Goal: Information Seeking & Learning: Compare options

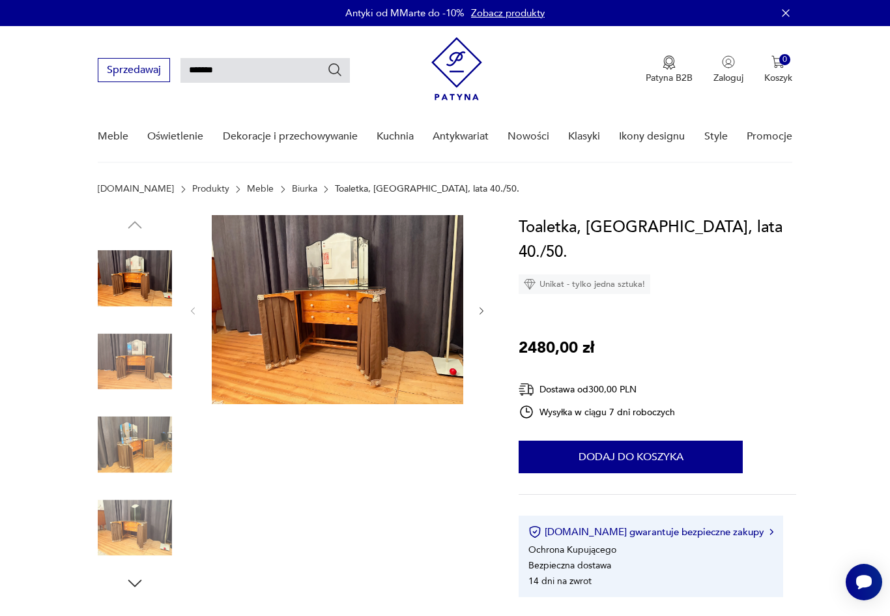
type input "********"
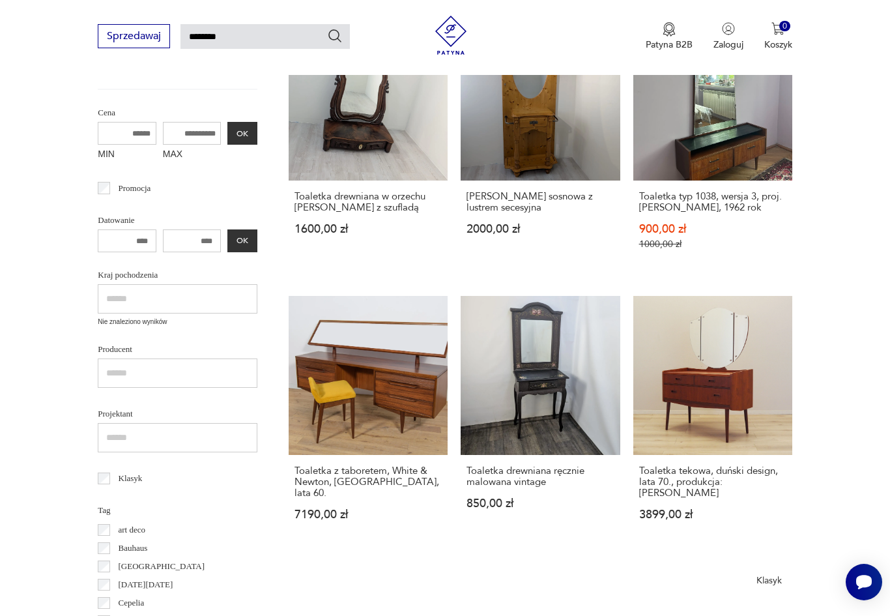
scroll to position [261, 0]
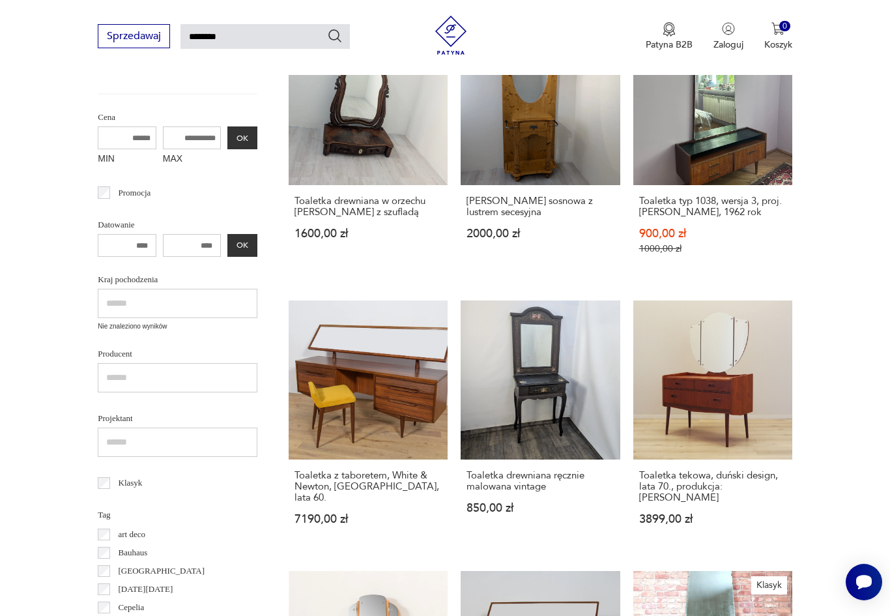
click at [163, 143] on input "MAX" at bounding box center [192, 137] width 59 height 23
type input "****"
click at [227, 128] on button "OK" at bounding box center [242, 137] width 30 height 23
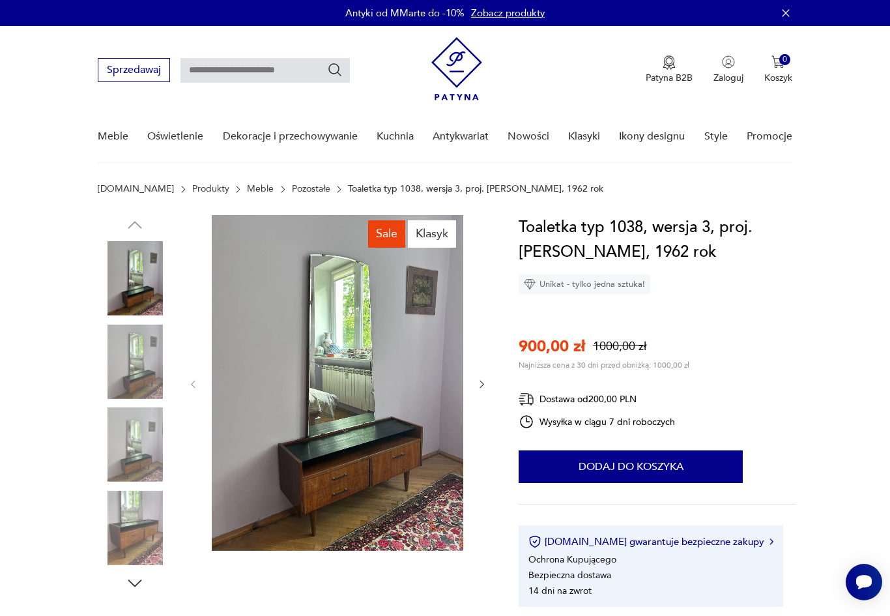
click at [362, 410] on img at bounding box center [338, 383] width 252 height 336
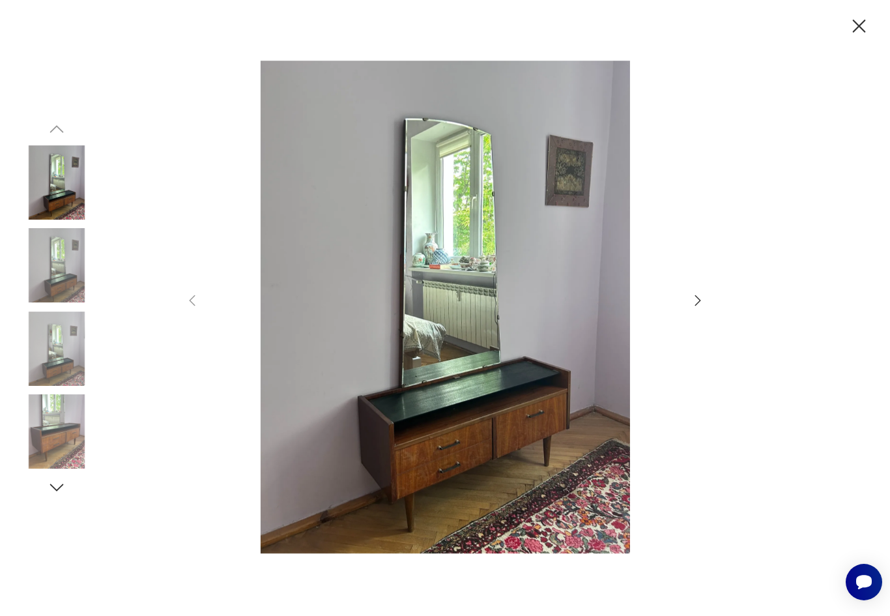
click at [705, 308] on icon "button" at bounding box center [698, 301] width 16 height 16
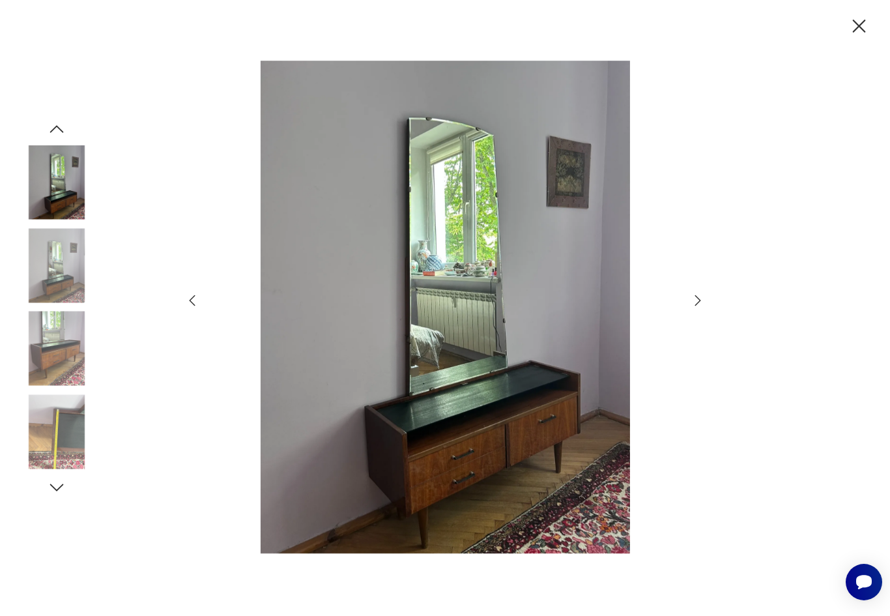
click at [703, 308] on icon "button" at bounding box center [698, 301] width 16 height 16
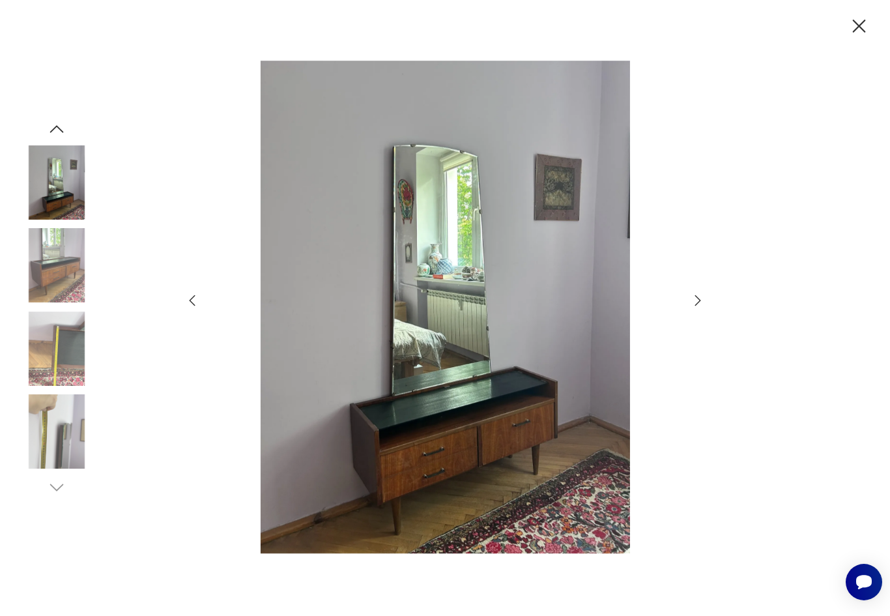
click at [705, 308] on icon "button" at bounding box center [698, 301] width 16 height 16
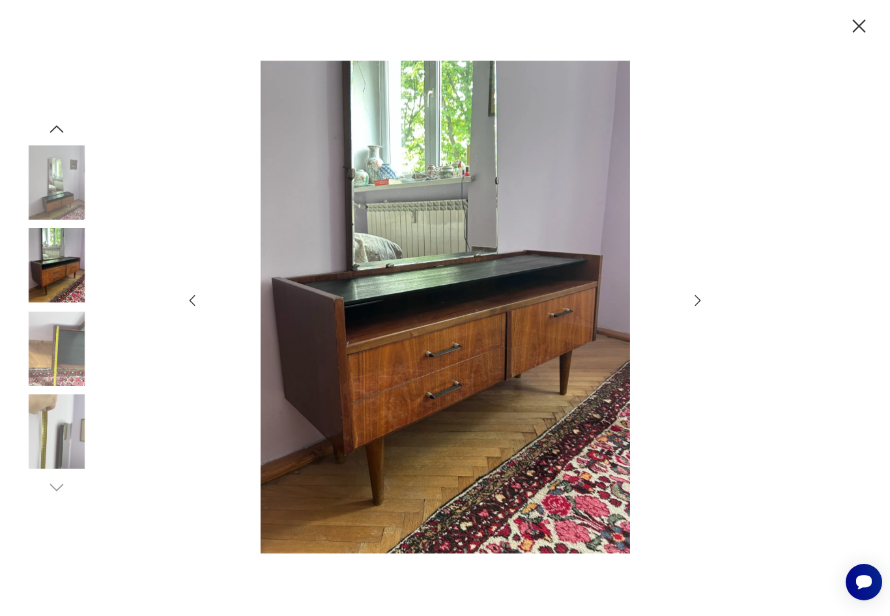
click at [710, 307] on div at bounding box center [445, 308] width 890 height 616
click at [700, 305] on icon "button" at bounding box center [698, 300] width 6 height 10
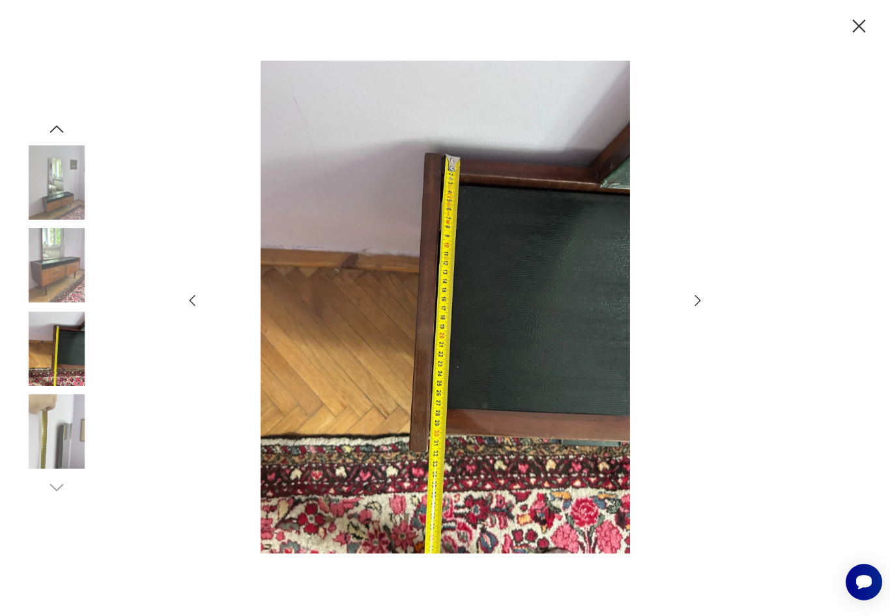
click at [699, 305] on icon "button" at bounding box center [698, 300] width 6 height 10
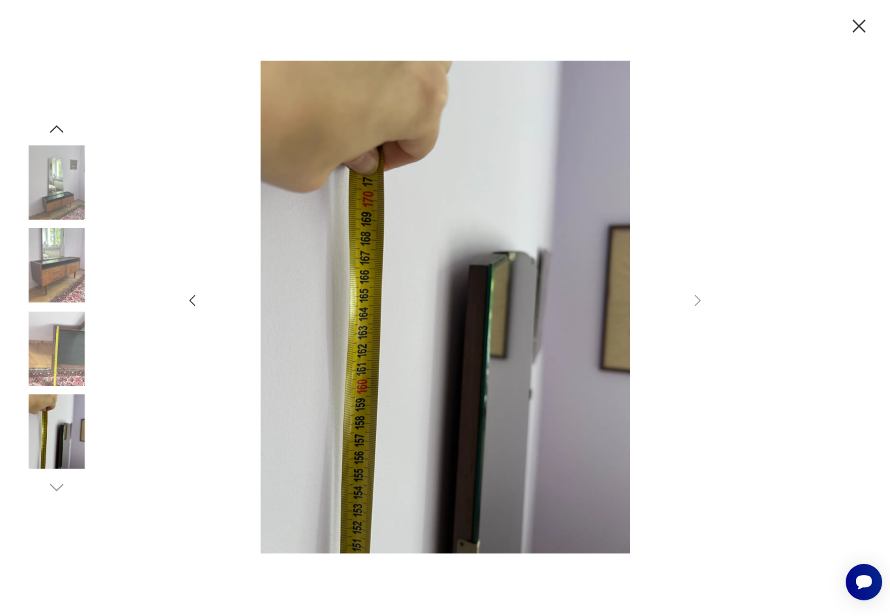
click at [850, 33] on icon "button" at bounding box center [859, 26] width 23 height 23
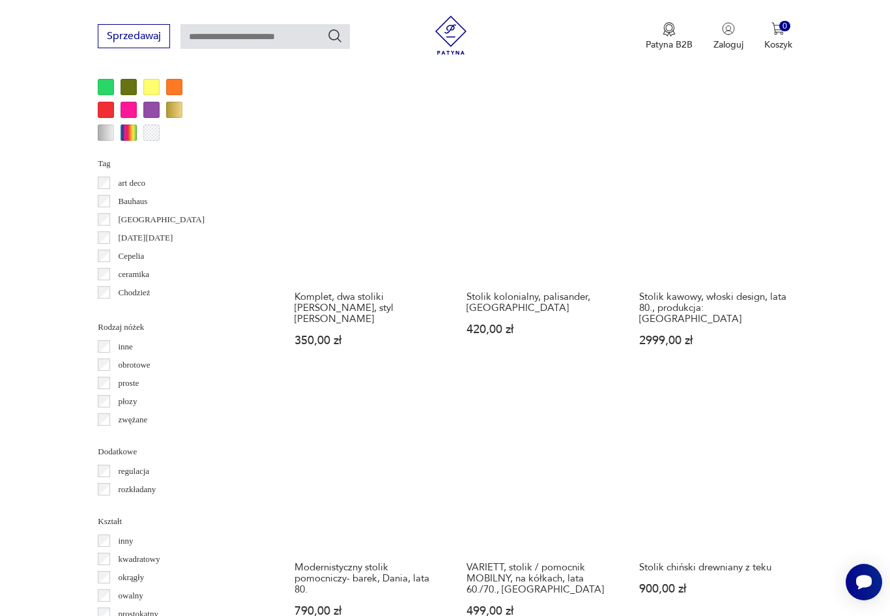
scroll to position [1265, 0]
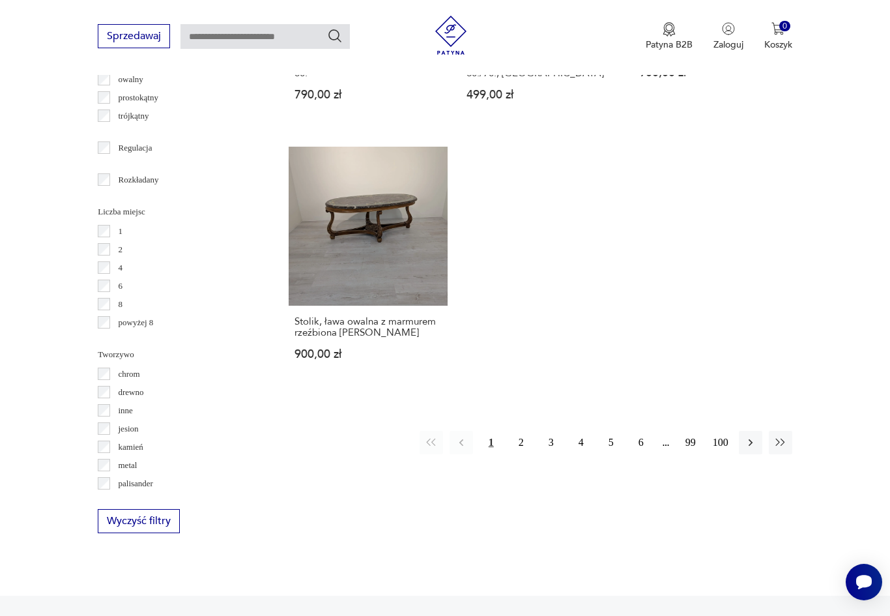
click at [523, 454] on button "2" at bounding box center [521, 442] width 23 height 23
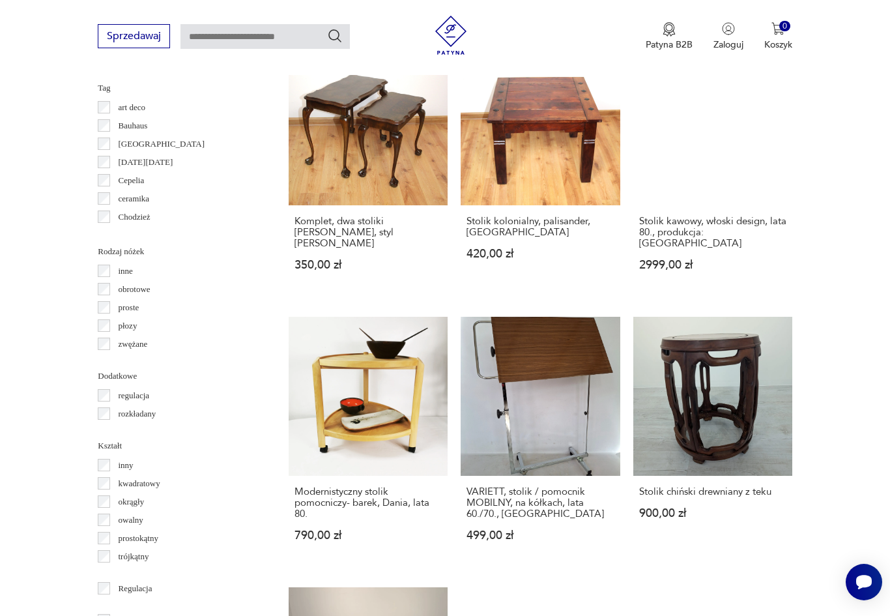
scroll to position [347, 0]
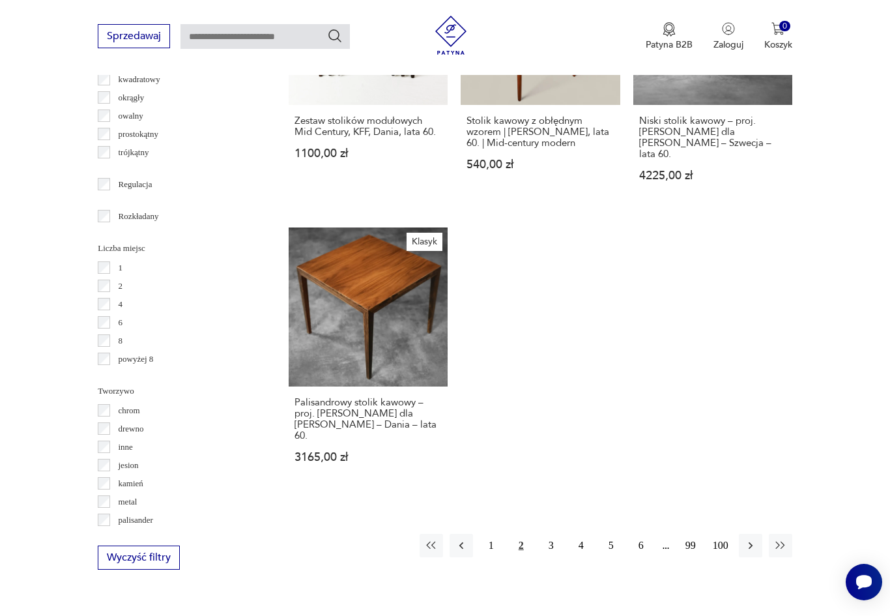
click at [549, 557] on button "3" at bounding box center [551, 545] width 23 height 23
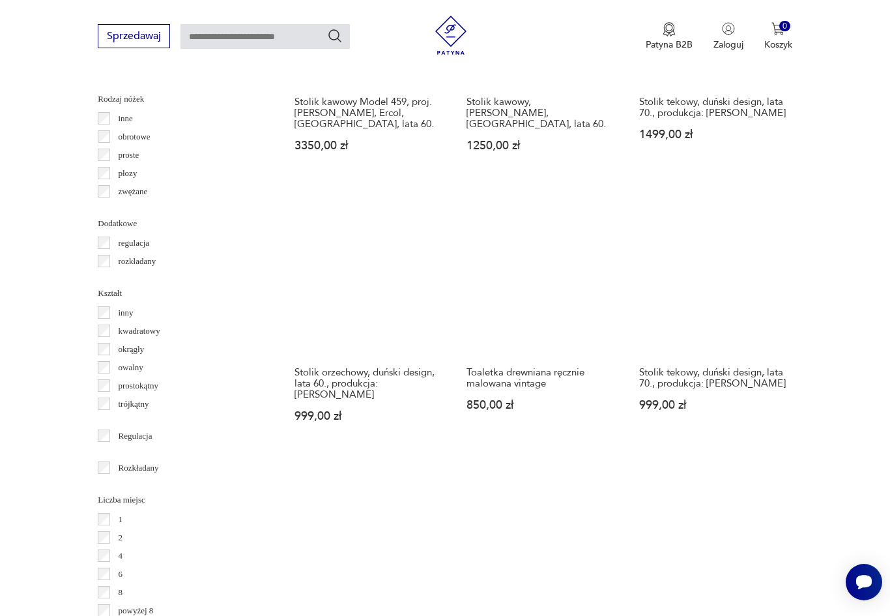
scroll to position [1833, 0]
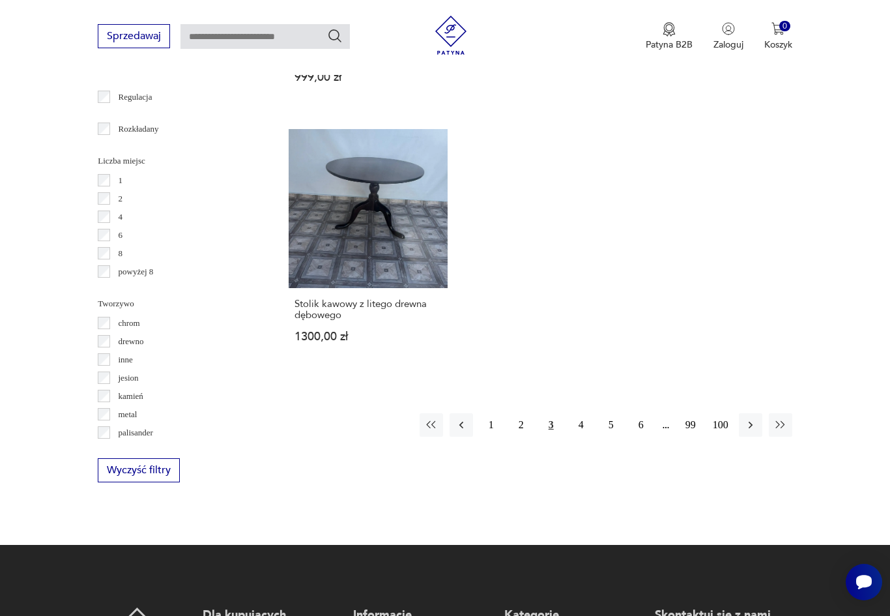
click at [579, 437] on button "4" at bounding box center [581, 424] width 23 height 23
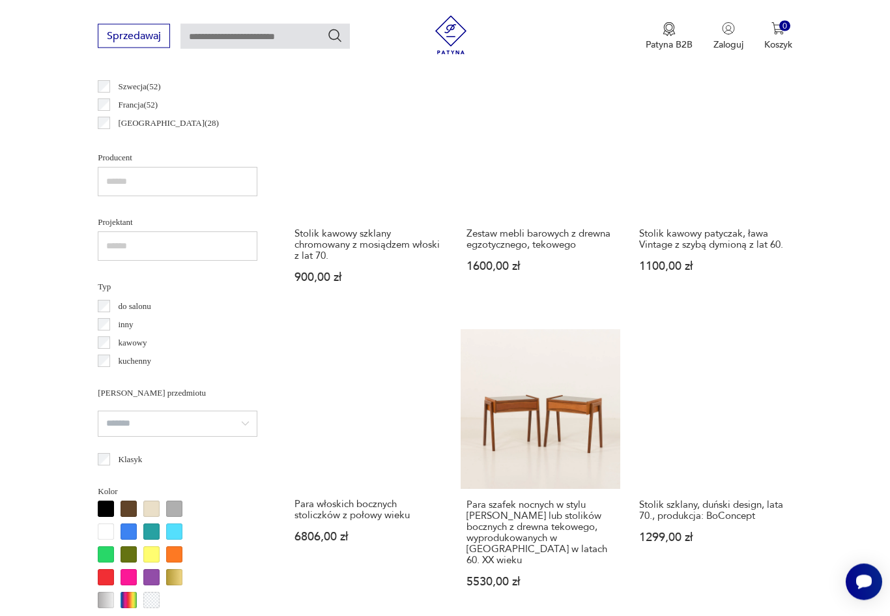
scroll to position [796, 0]
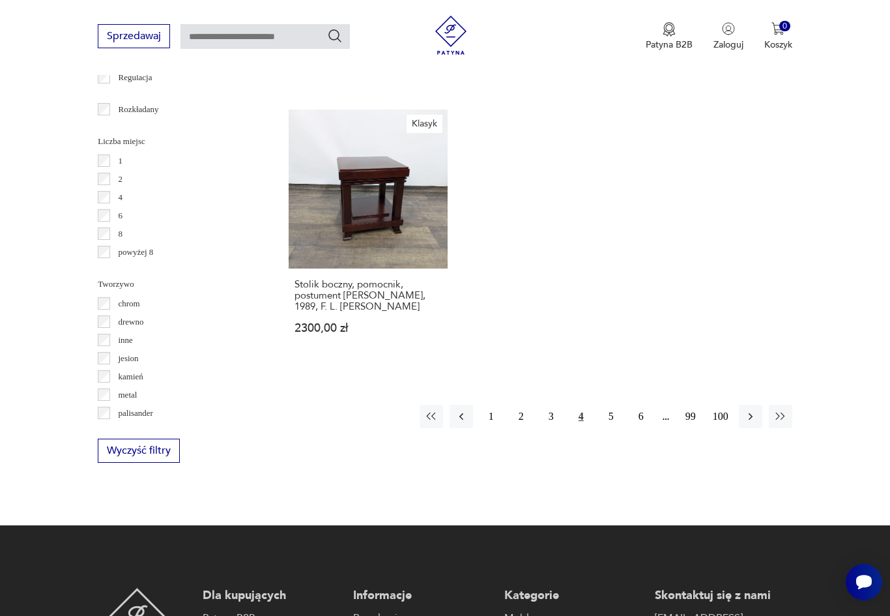
click at [611, 428] on button "5" at bounding box center [611, 416] width 23 height 23
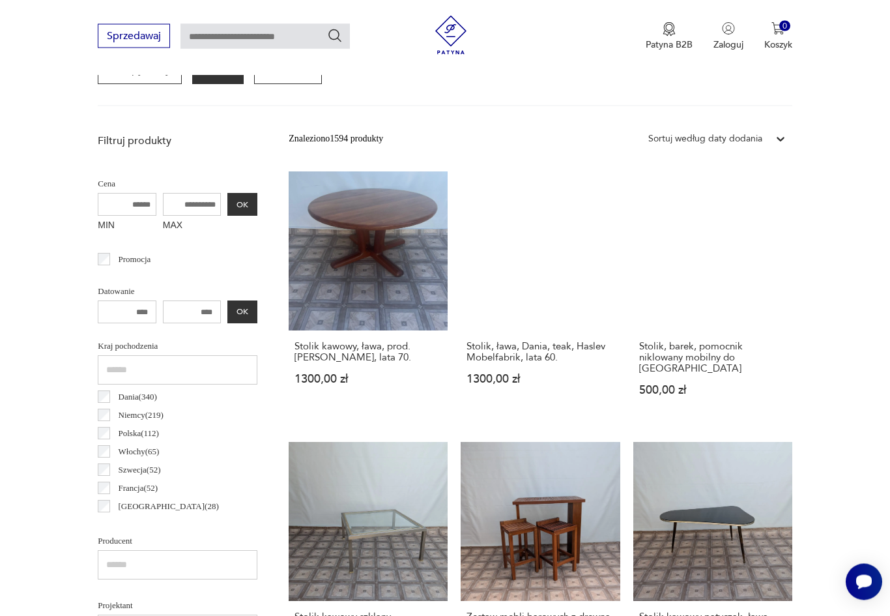
scroll to position [347, 0]
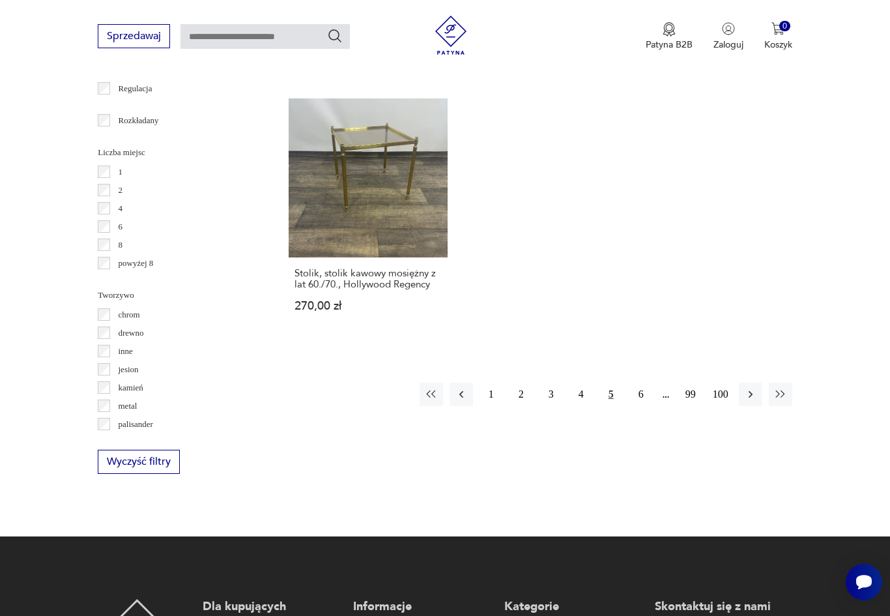
click at [641, 406] on button "6" at bounding box center [641, 394] width 23 height 23
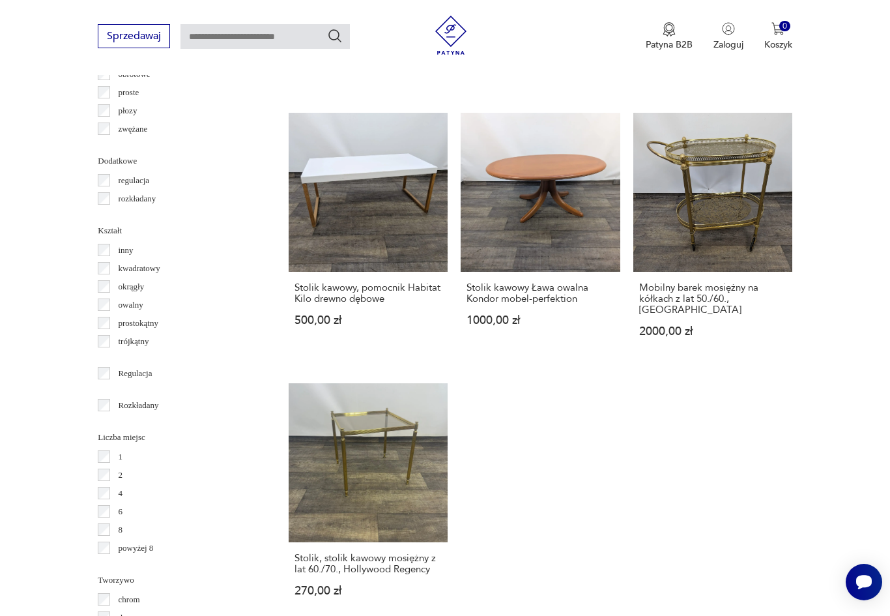
scroll to position [347, 0]
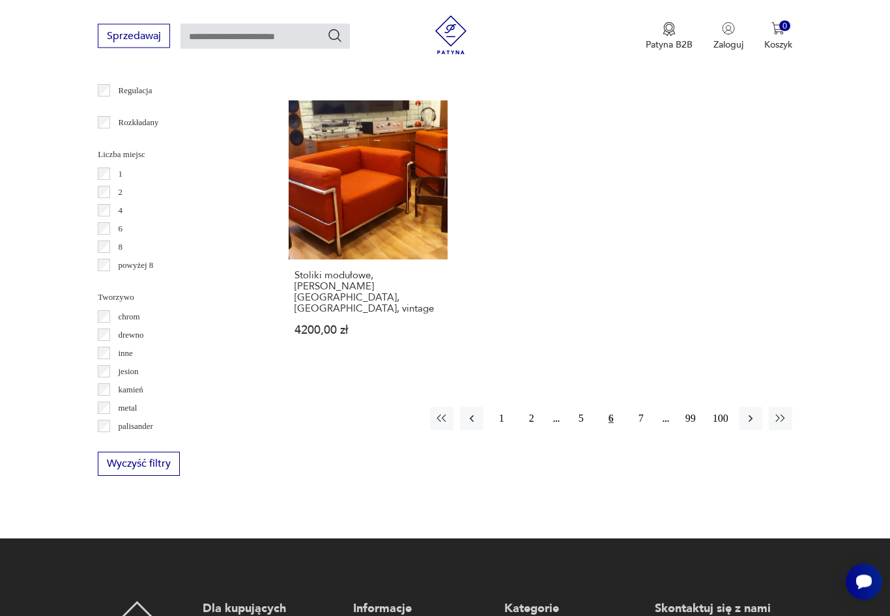
click at [641, 431] on button "7" at bounding box center [641, 418] width 23 height 23
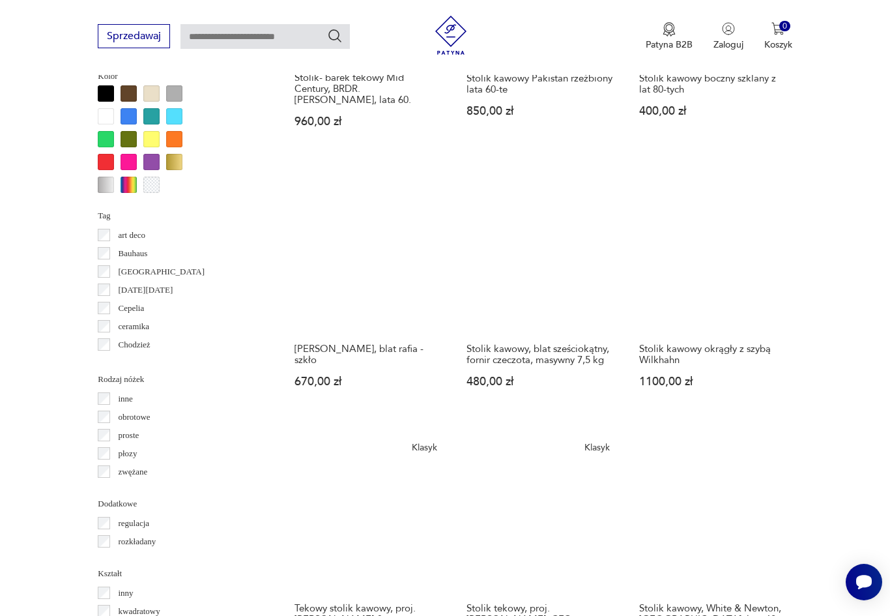
scroll to position [1406, 0]
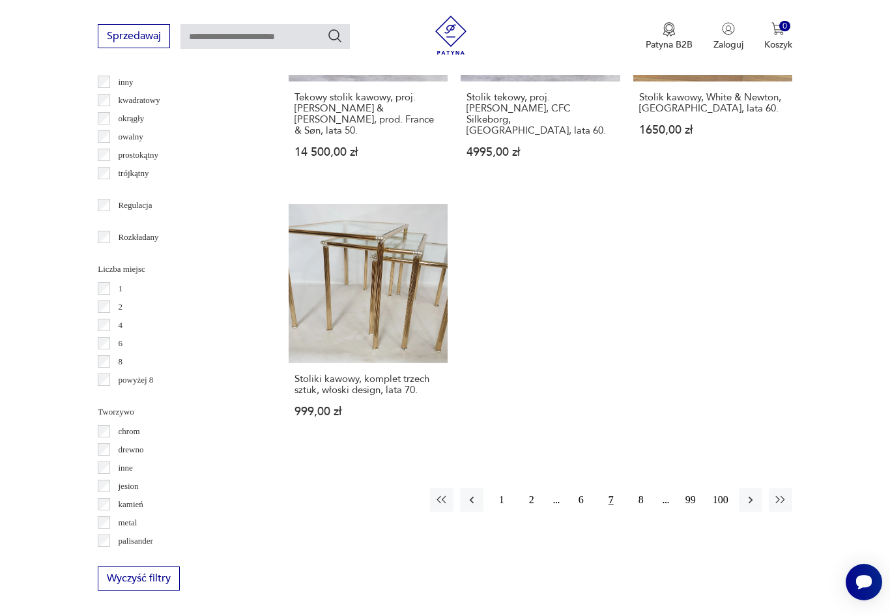
click at [641, 512] on button "8" at bounding box center [641, 499] width 23 height 23
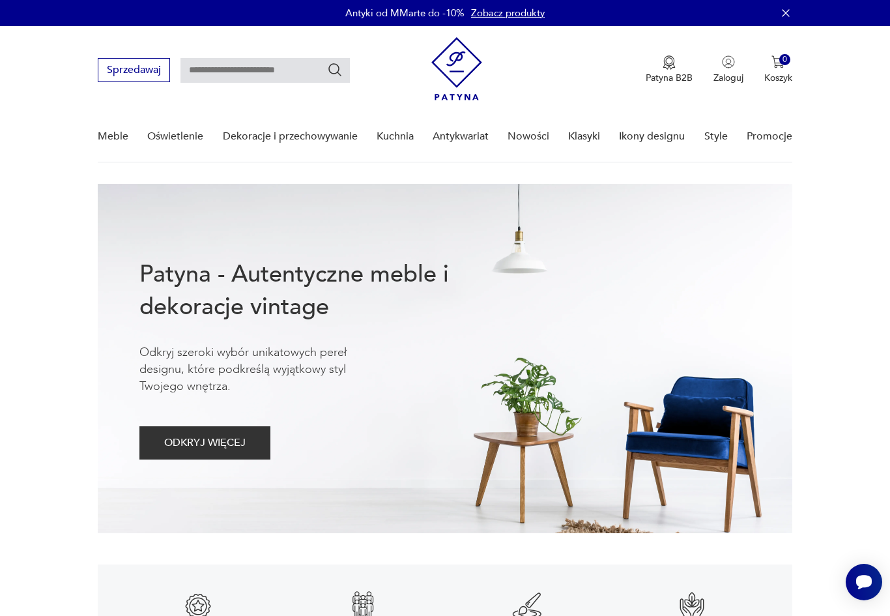
click at [237, 74] on input "text" at bounding box center [265, 70] width 169 height 25
type input "******"
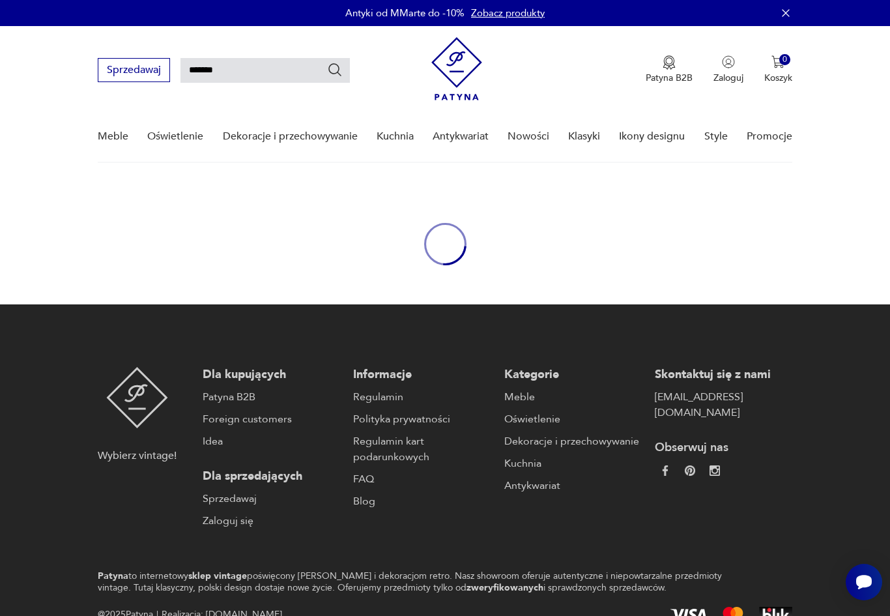
type input "******"
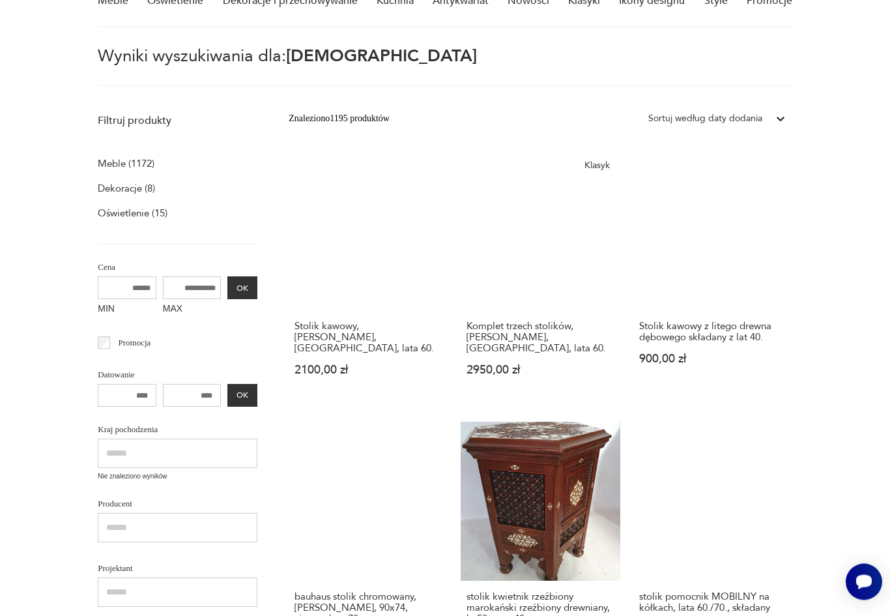
scroll to position [140, 0]
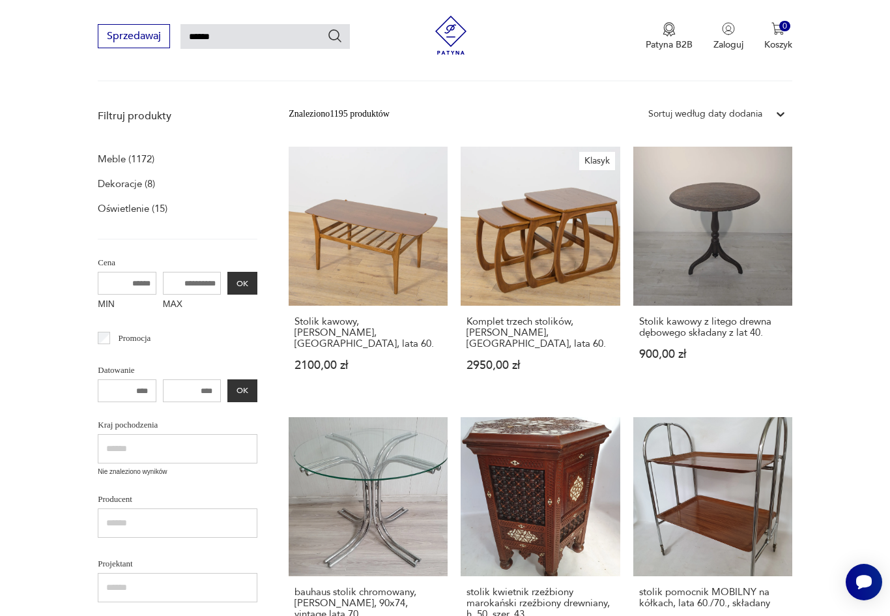
click at [167, 285] on input "MAX" at bounding box center [192, 283] width 59 height 23
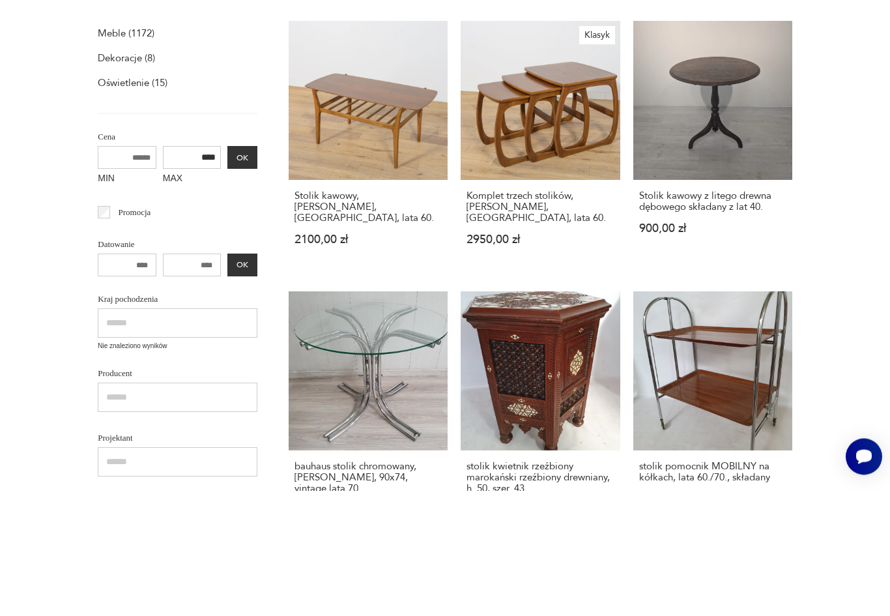
type input "****"
click at [227, 272] on button "OK" at bounding box center [242, 283] width 30 height 23
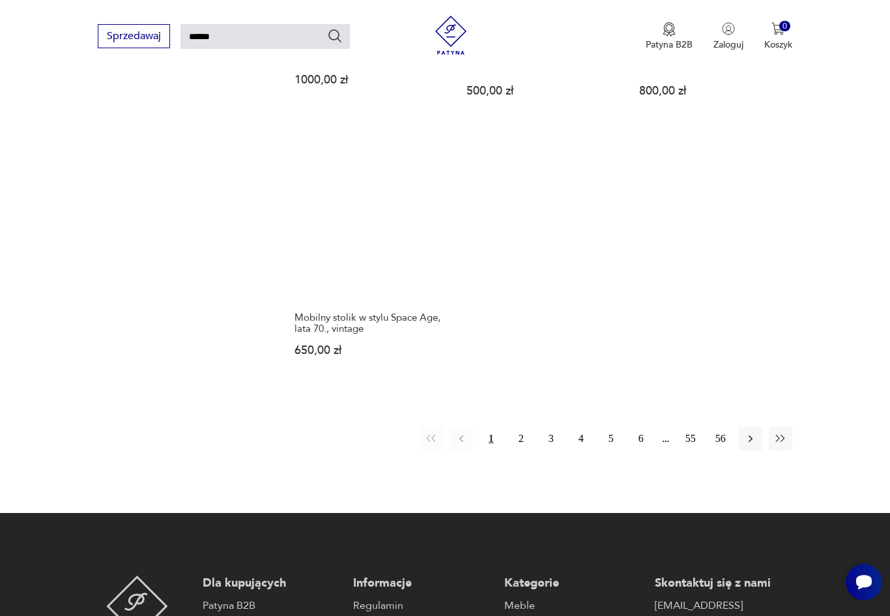
scroll to position [1487, 0]
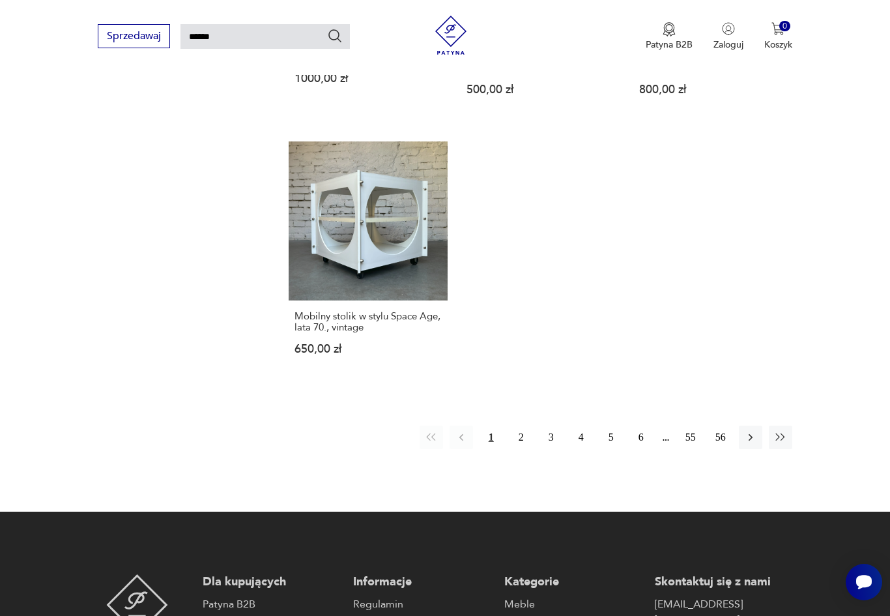
click at [757, 444] on icon "button" at bounding box center [750, 437] width 13 height 13
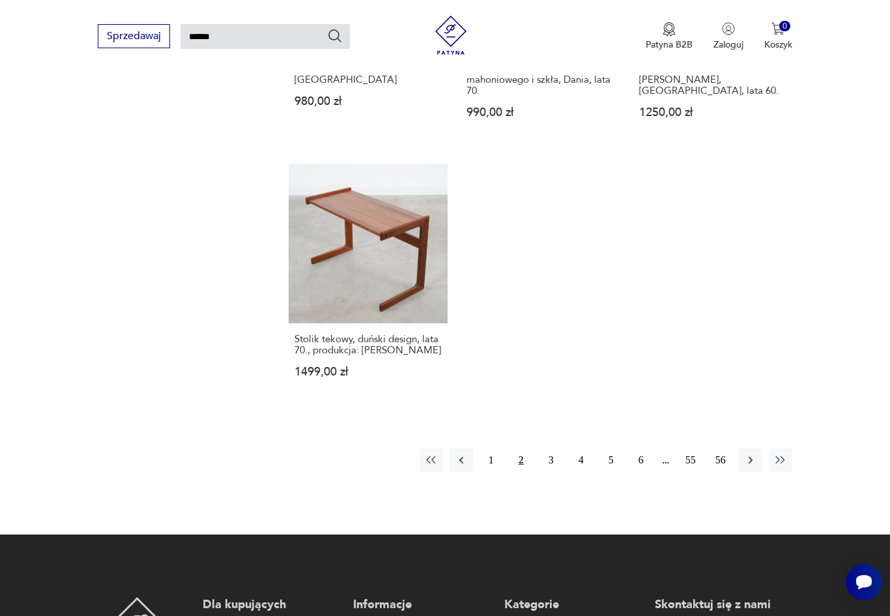
scroll to position [1597, 0]
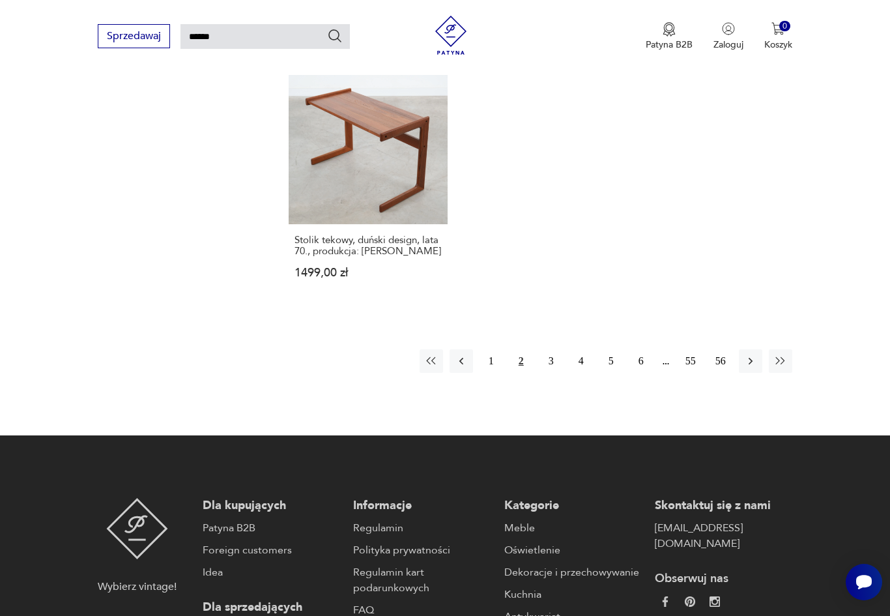
click at [557, 373] on button "3" at bounding box center [551, 360] width 23 height 23
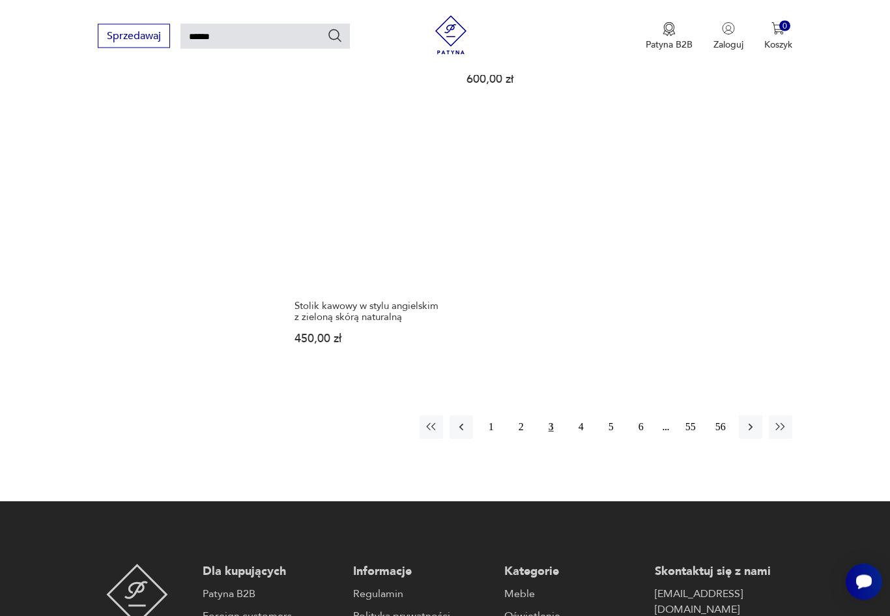
scroll to position [1556, 0]
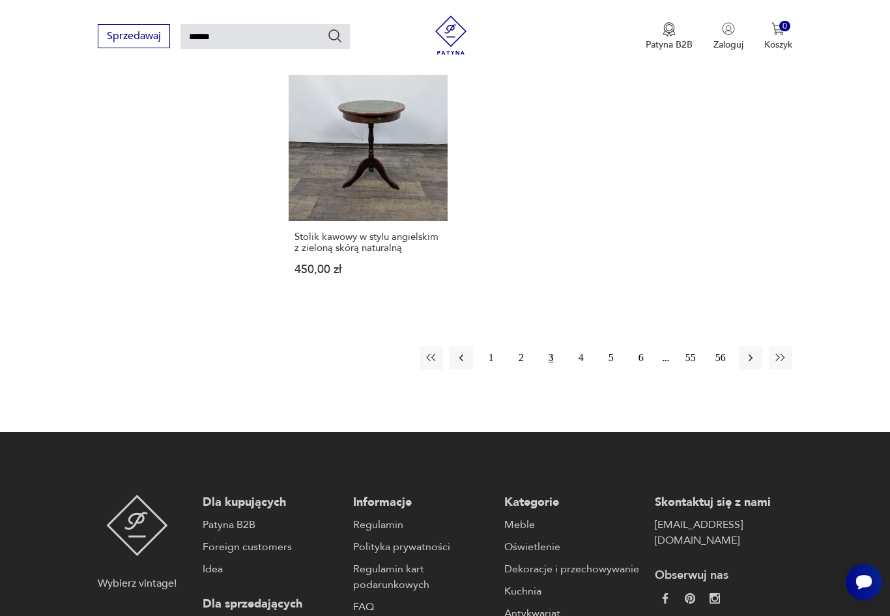
click at [584, 370] on button "4" at bounding box center [581, 357] width 23 height 23
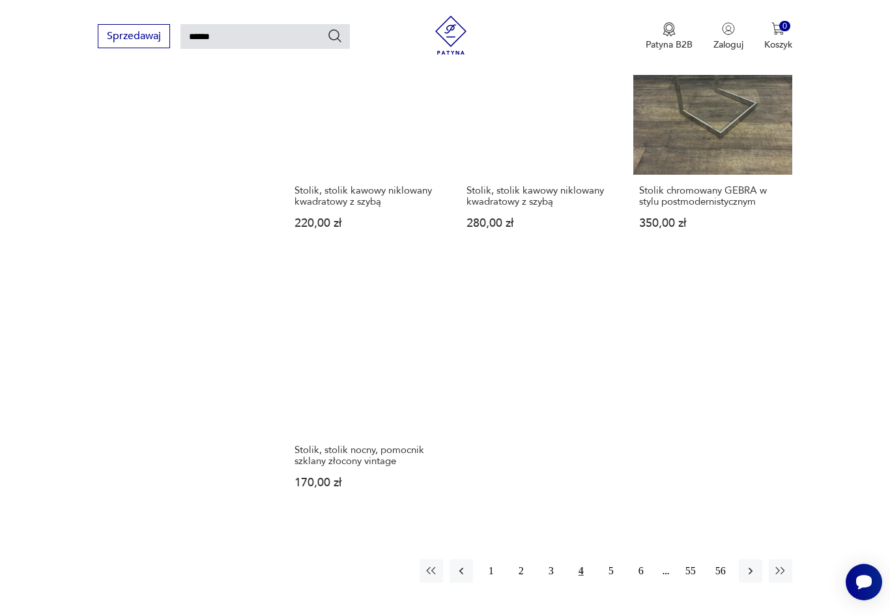
scroll to position [1487, 0]
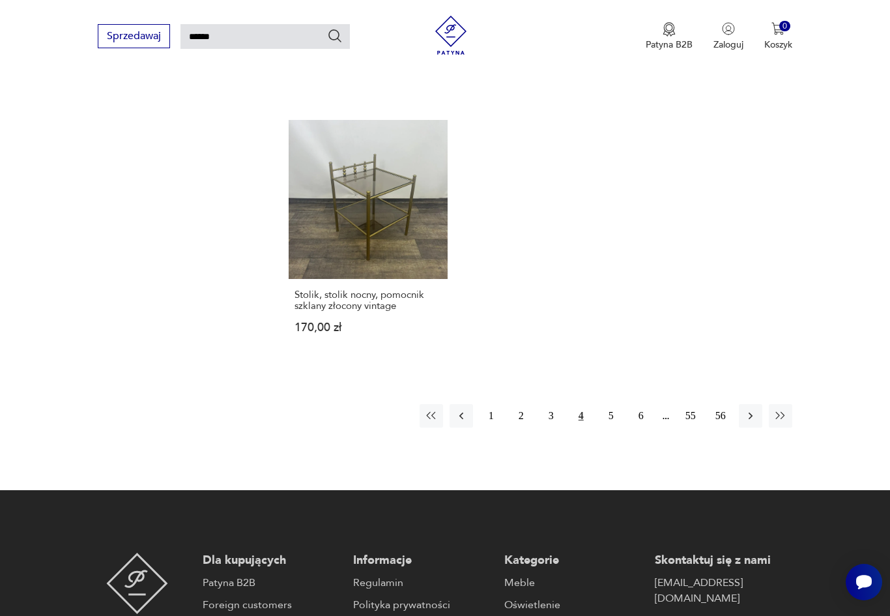
click at [609, 428] on button "5" at bounding box center [611, 415] width 23 height 23
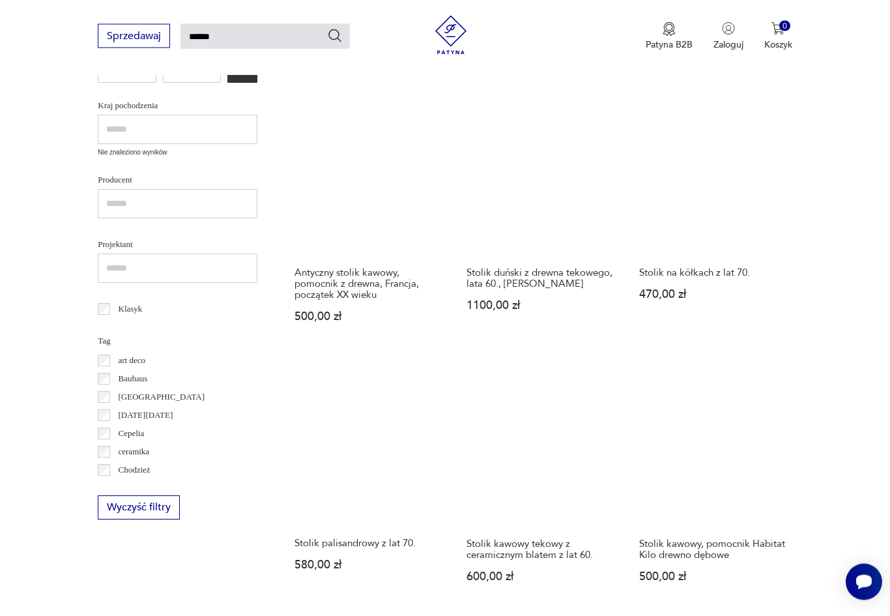
scroll to position [47, 0]
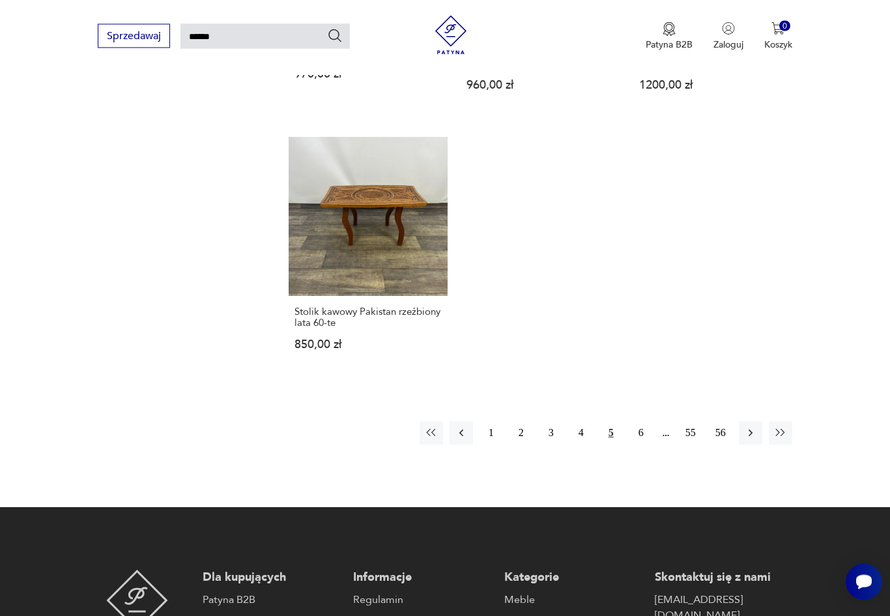
click at [645, 445] on button "6" at bounding box center [641, 433] width 23 height 23
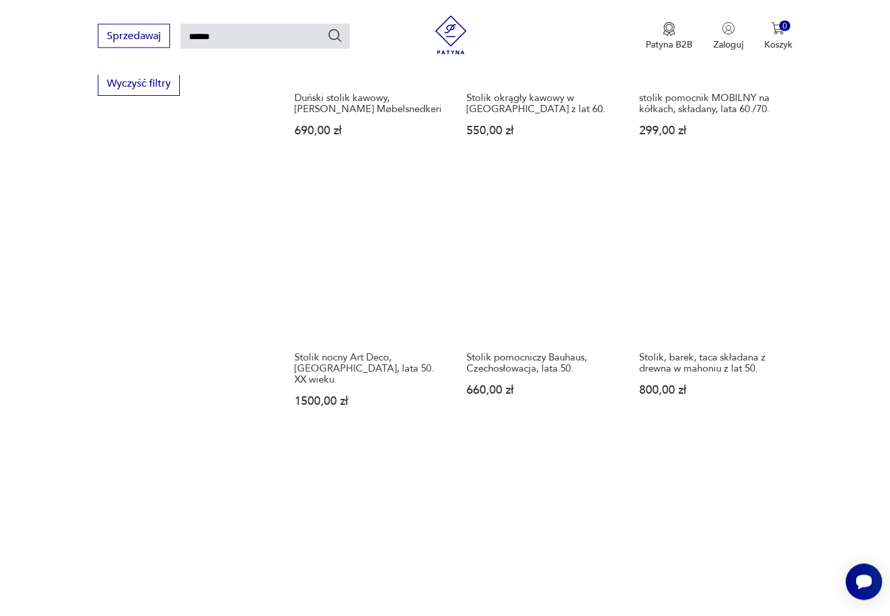
scroll to position [994, 0]
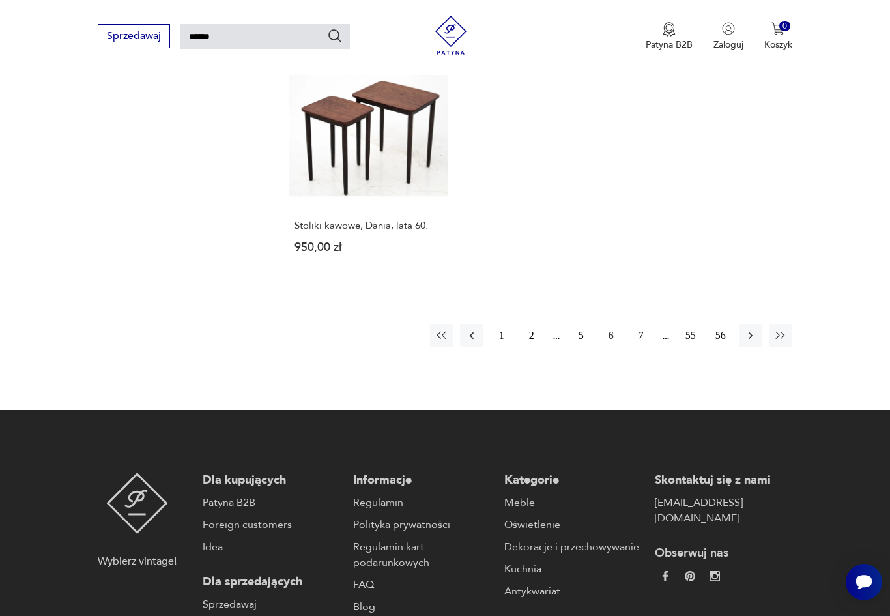
click at [642, 347] on button "7" at bounding box center [641, 335] width 23 height 23
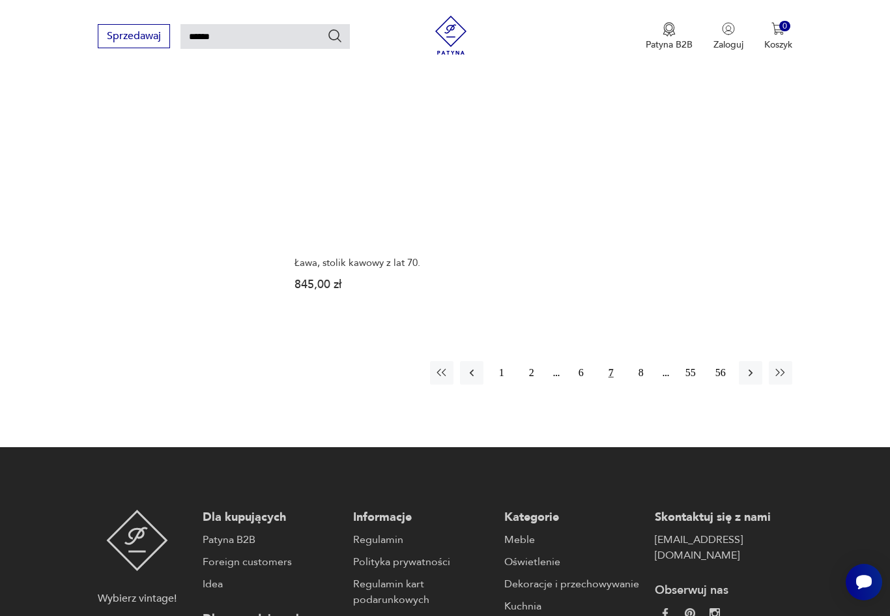
scroll to position [1641, 0]
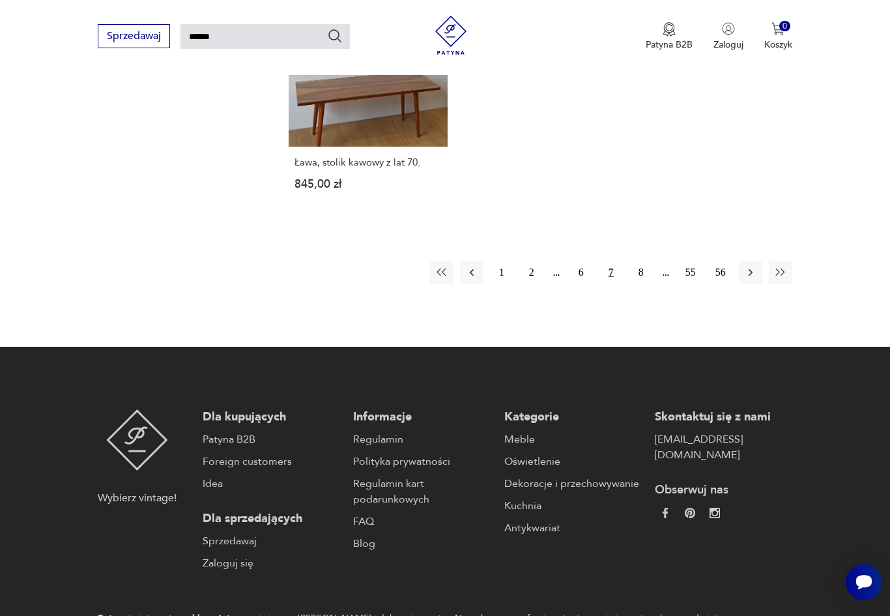
click at [648, 284] on button "8" at bounding box center [641, 272] width 23 height 23
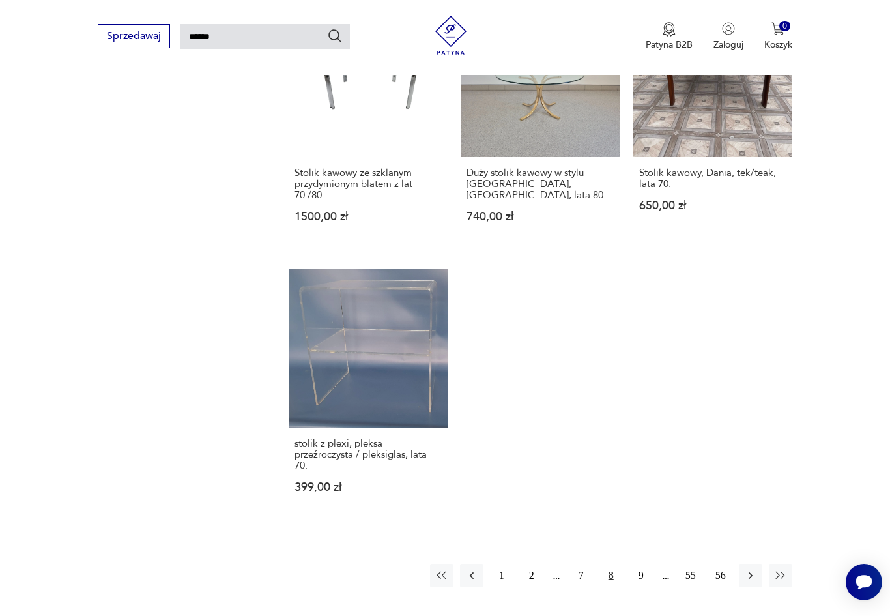
scroll to position [1643, 0]
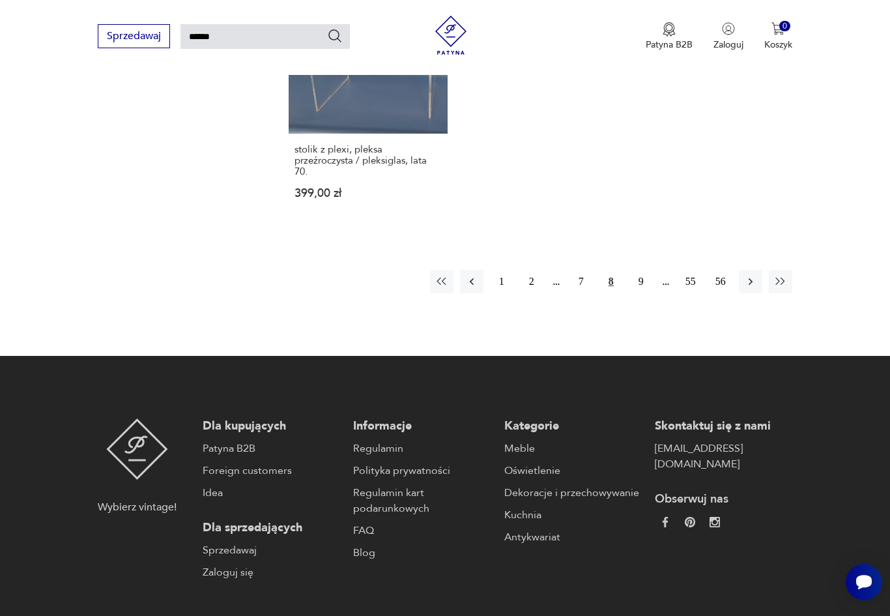
click at [639, 293] on button "9" at bounding box center [641, 281] width 23 height 23
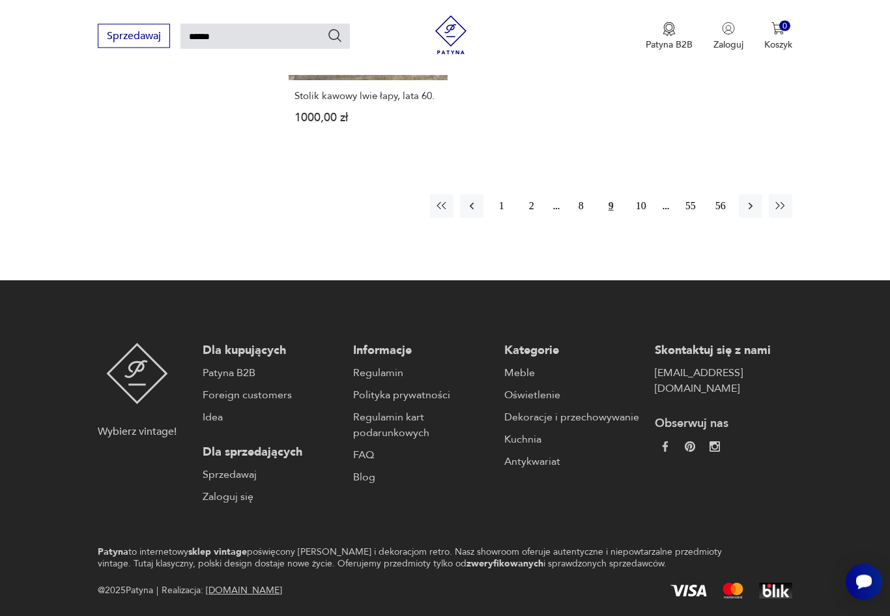
scroll to position [1696, 0]
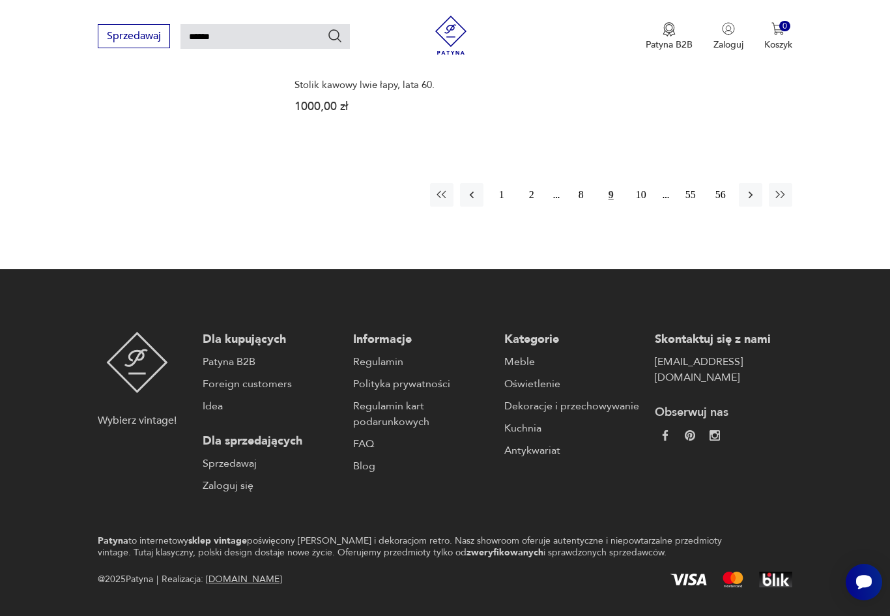
click at [641, 207] on button "10" at bounding box center [641, 194] width 23 height 23
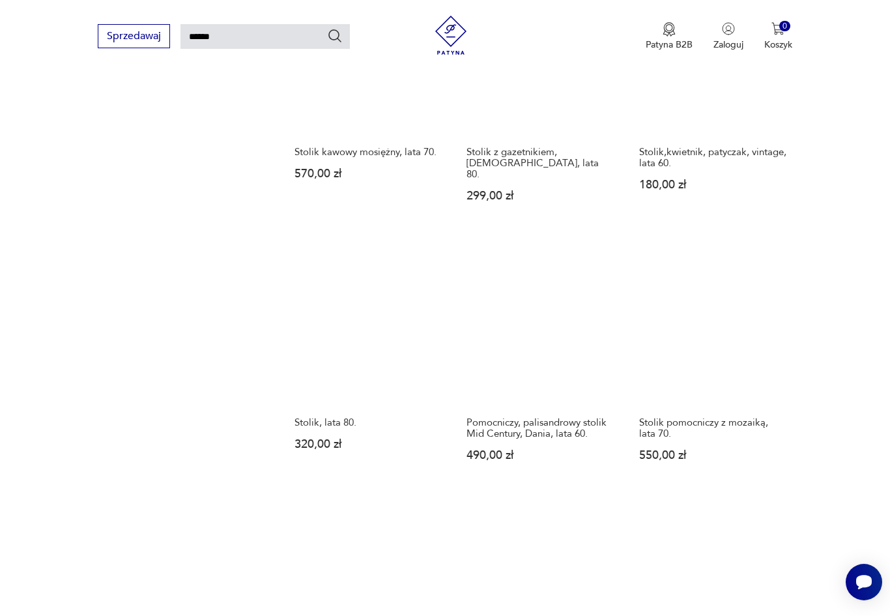
scroll to position [1187, 0]
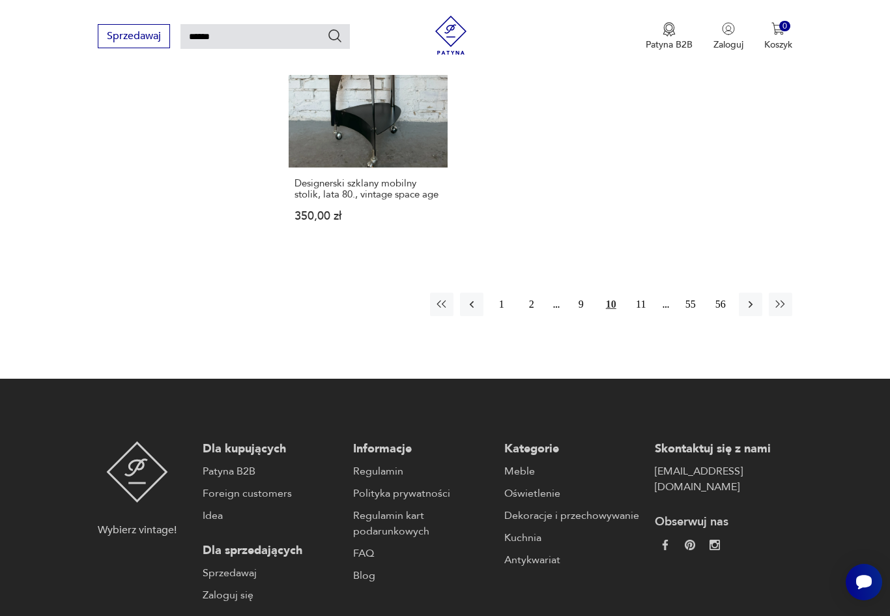
click at [639, 316] on button "11" at bounding box center [641, 304] width 23 height 23
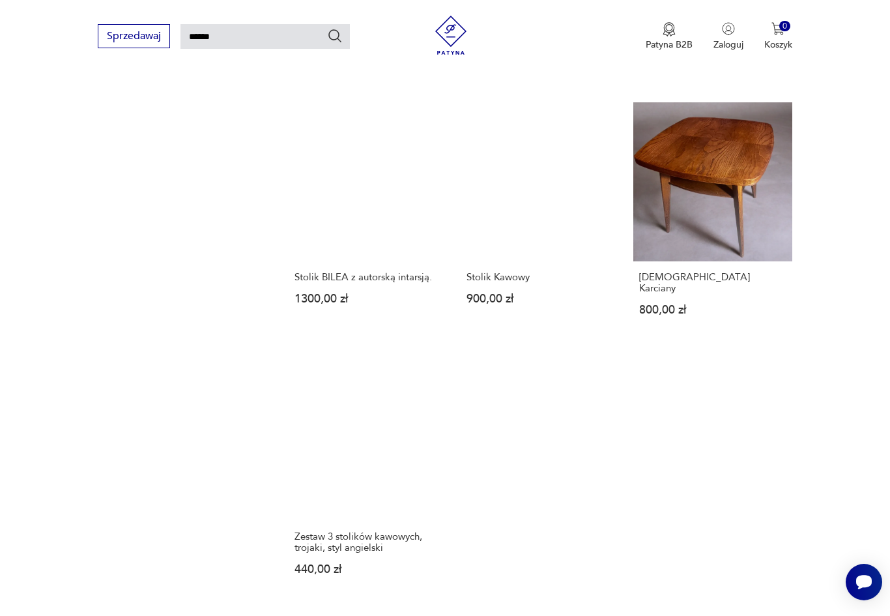
scroll to position [1260, 0]
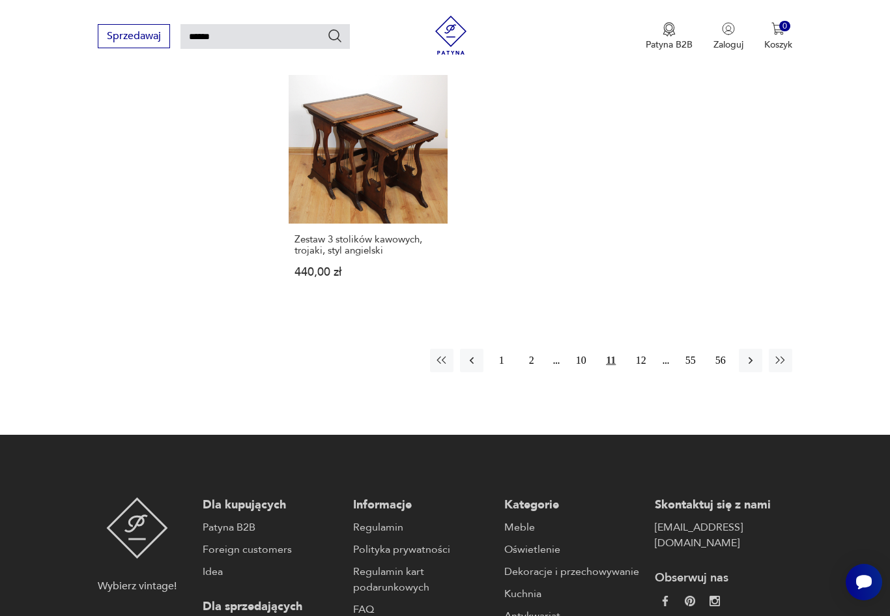
click at [645, 372] on button "12" at bounding box center [641, 360] width 23 height 23
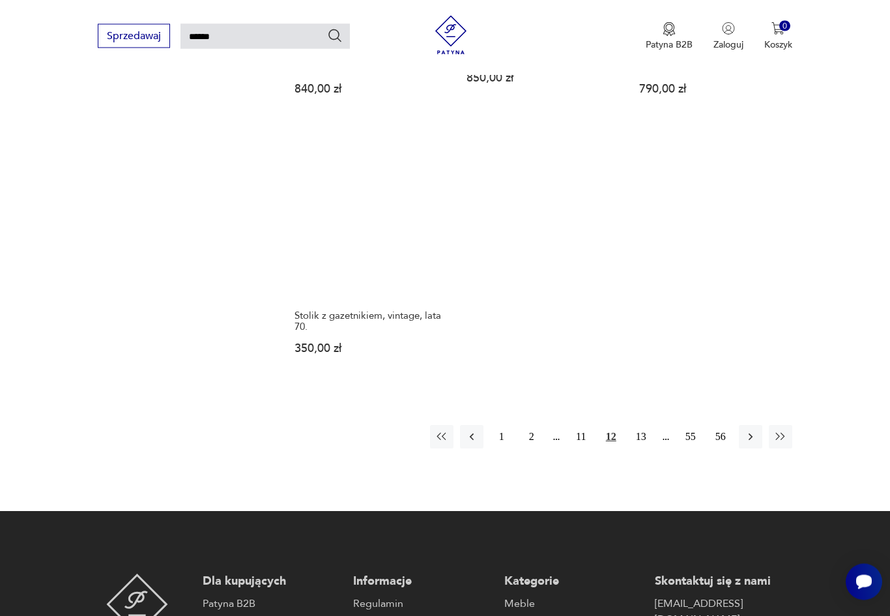
scroll to position [1562, 0]
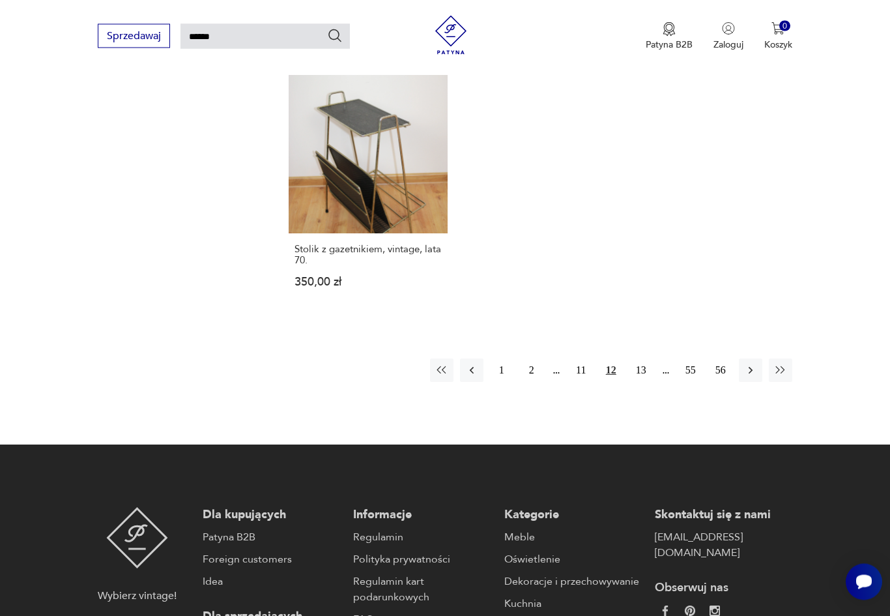
click at [639, 383] on button "13" at bounding box center [641, 370] width 23 height 23
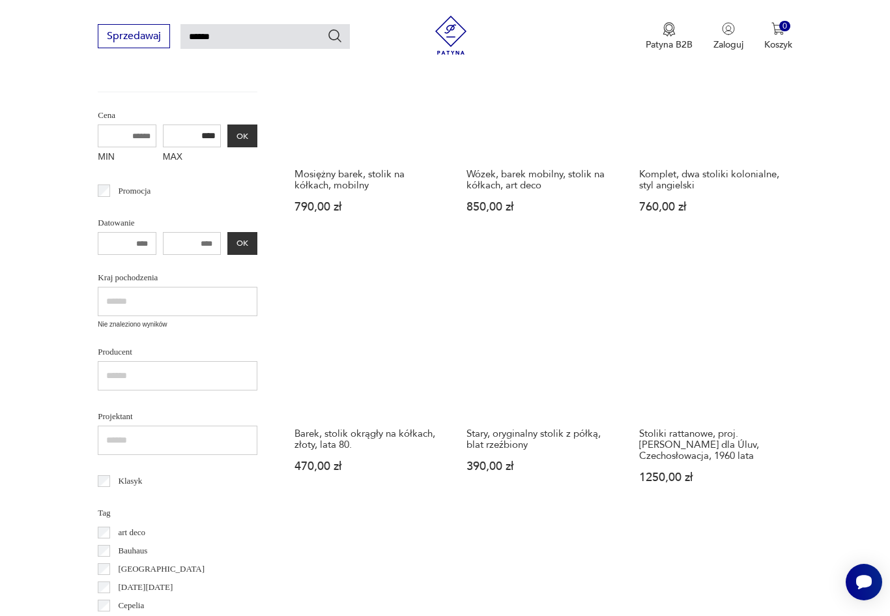
scroll to position [283, 0]
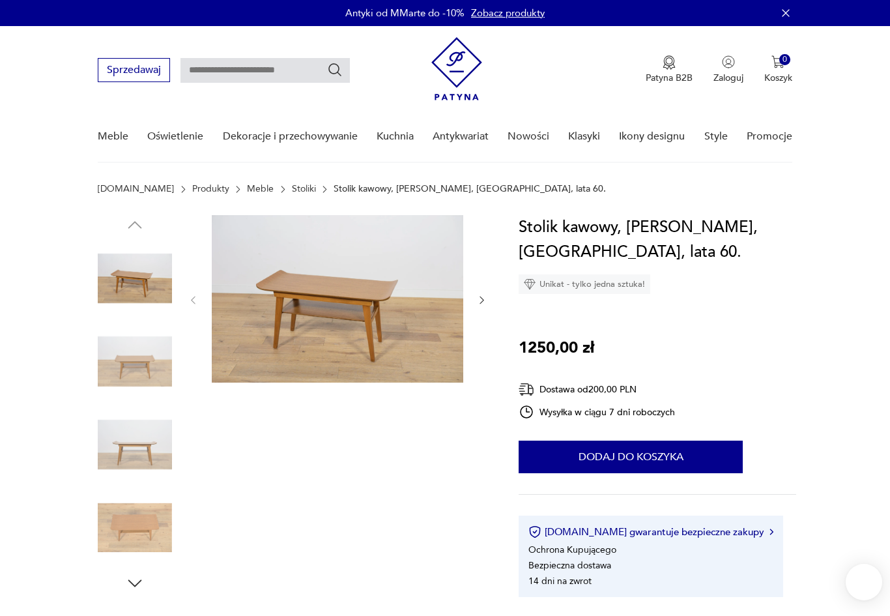
click at [476, 295] on icon "button" at bounding box center [481, 300] width 11 height 11
click at [482, 300] on icon "button" at bounding box center [481, 300] width 11 height 11
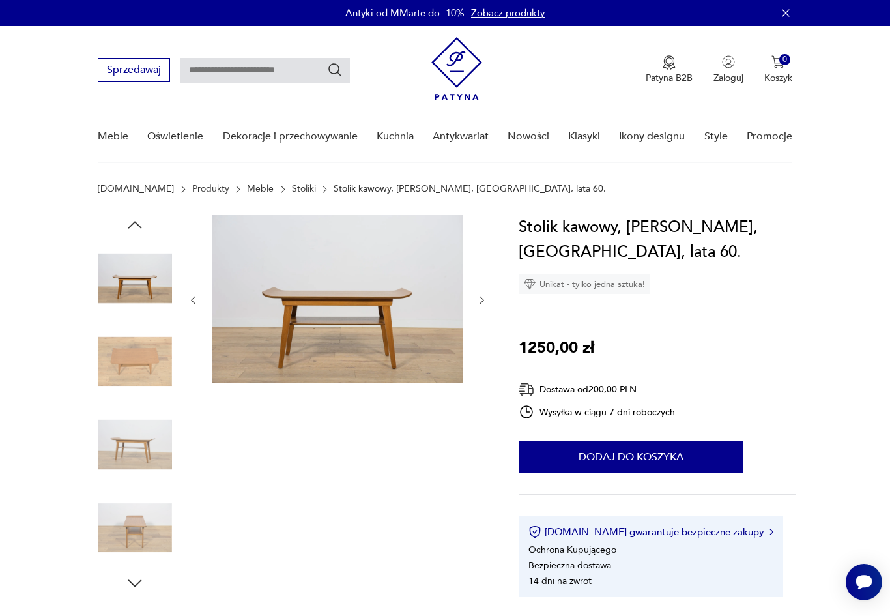
click at [319, 304] on img at bounding box center [338, 298] width 252 height 167
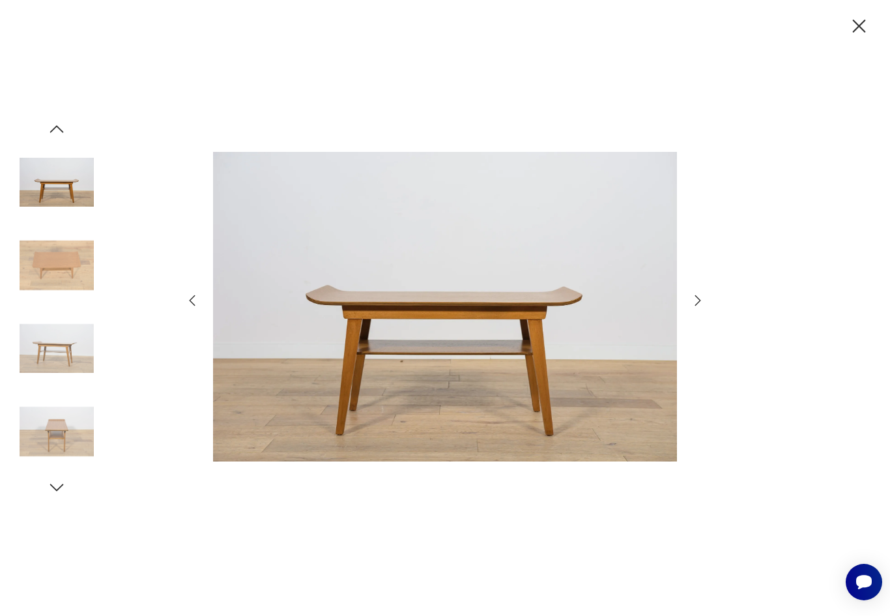
click at [697, 308] on icon "button" at bounding box center [698, 301] width 16 height 16
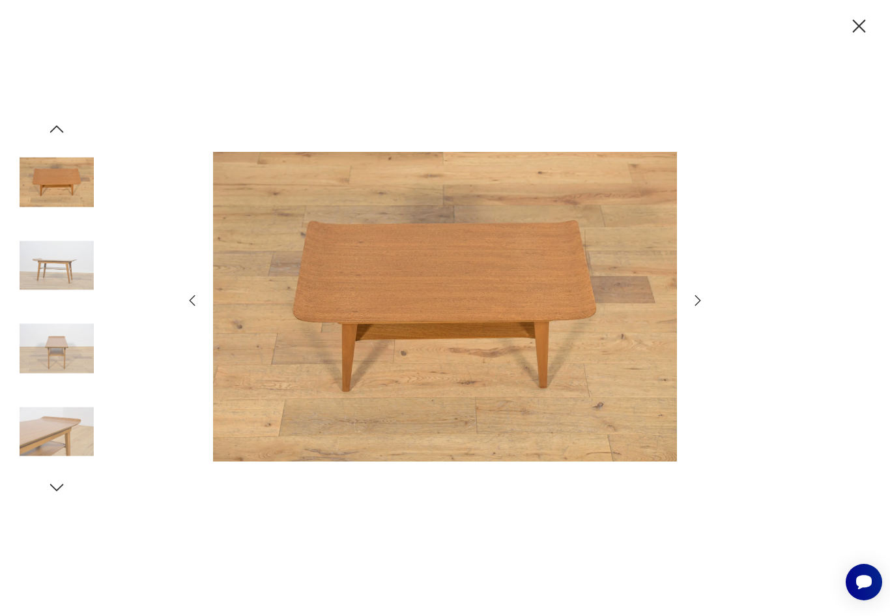
click at [697, 305] on icon "button" at bounding box center [698, 300] width 6 height 10
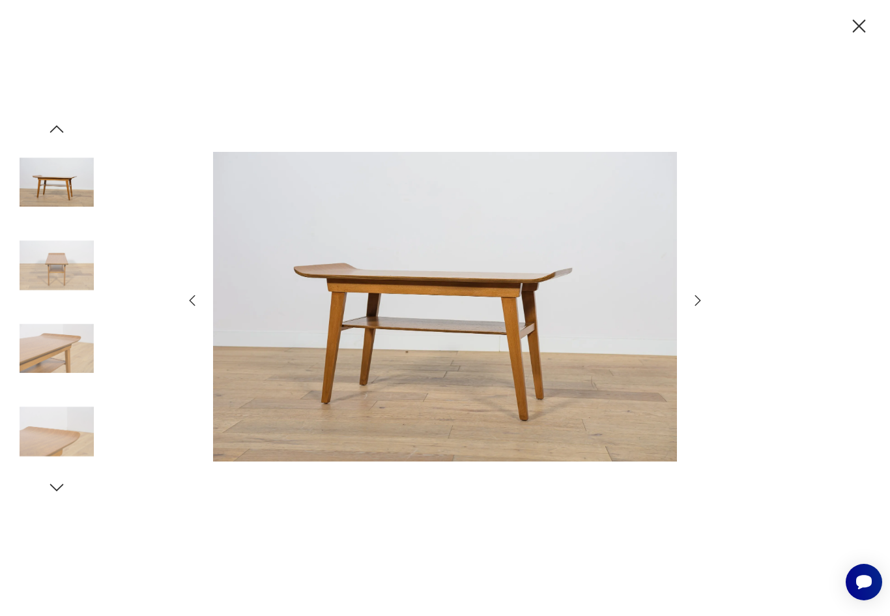
click at [692, 308] on icon "button" at bounding box center [698, 301] width 16 height 16
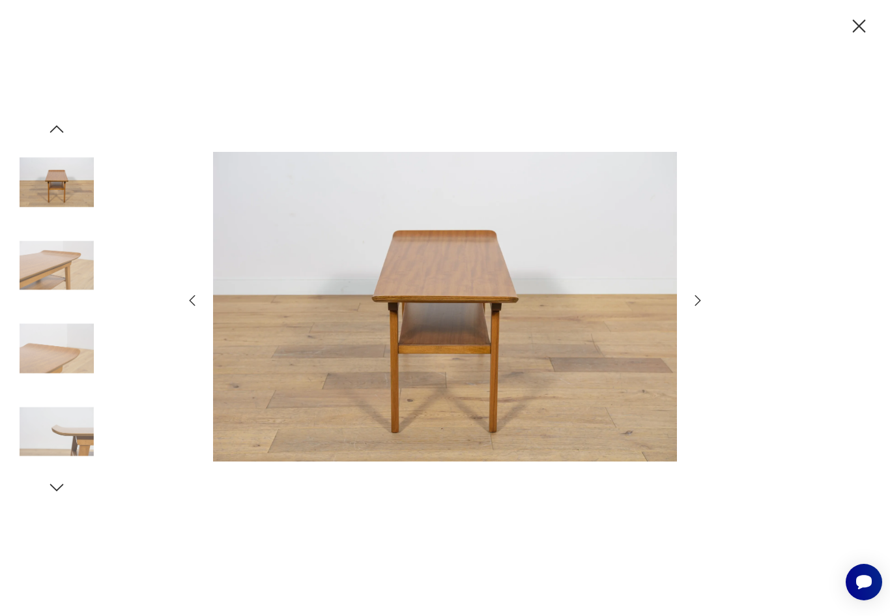
click at [692, 308] on icon "button" at bounding box center [698, 301] width 16 height 16
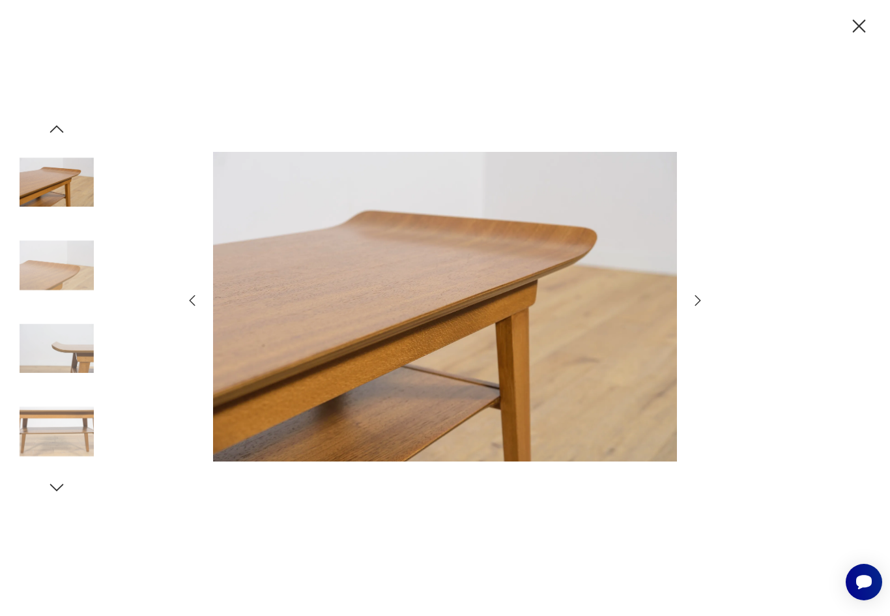
click at [691, 308] on icon "button" at bounding box center [698, 301] width 16 height 16
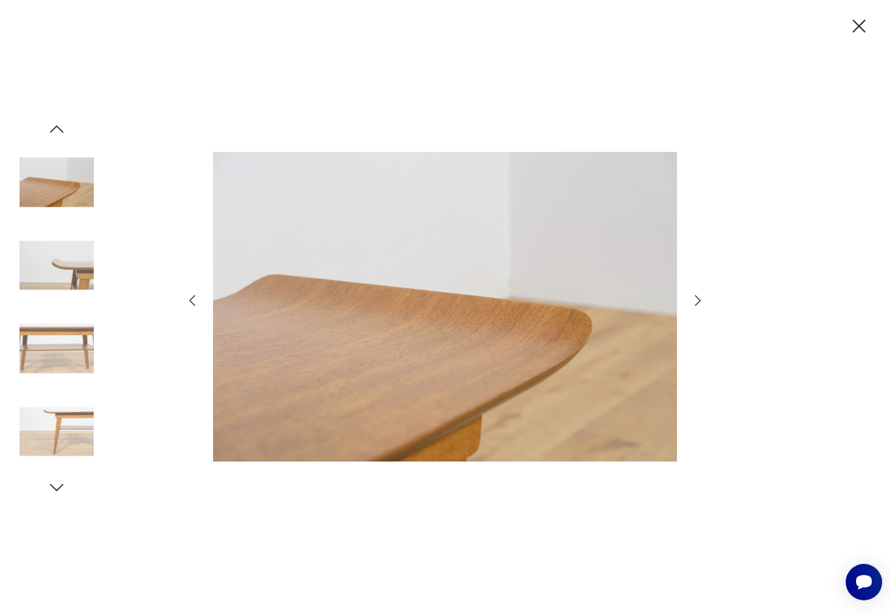
click at [691, 308] on icon "button" at bounding box center [698, 301] width 16 height 16
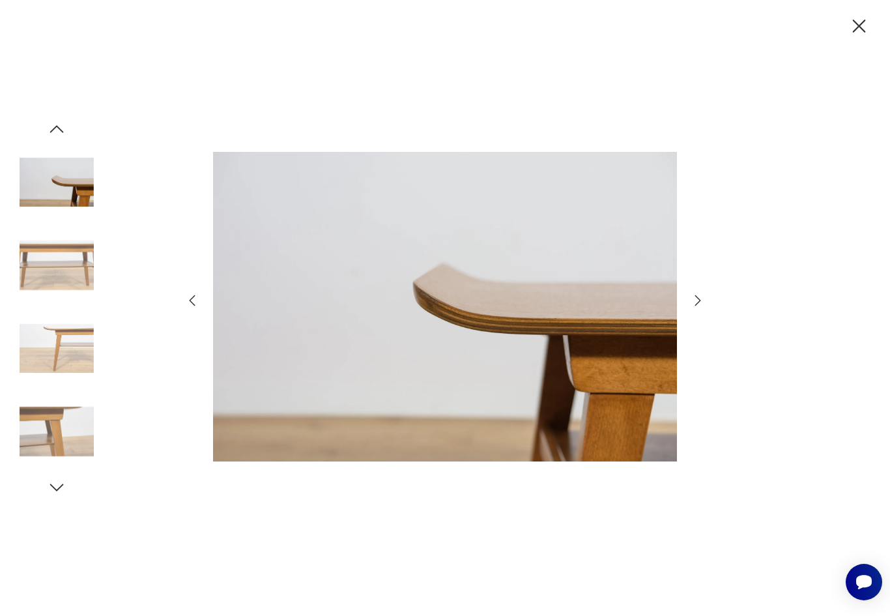
click at [695, 308] on icon "button" at bounding box center [698, 301] width 16 height 16
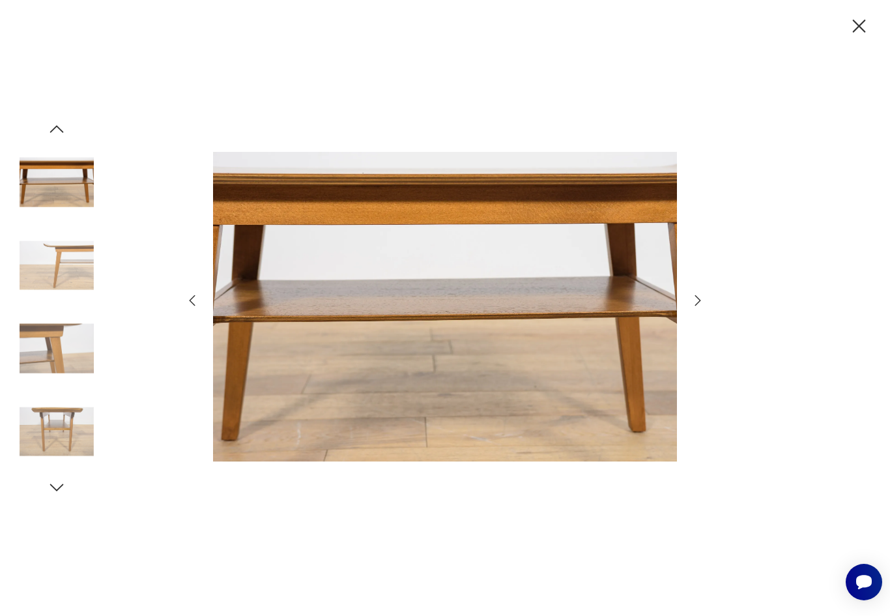
click at [693, 308] on icon "button" at bounding box center [698, 301] width 16 height 16
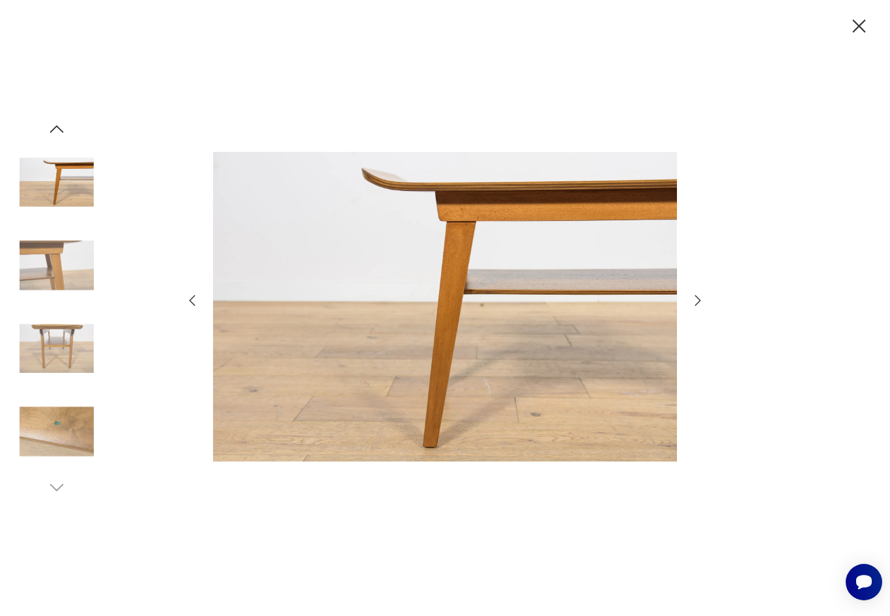
click at [695, 308] on icon "button" at bounding box center [698, 301] width 16 height 16
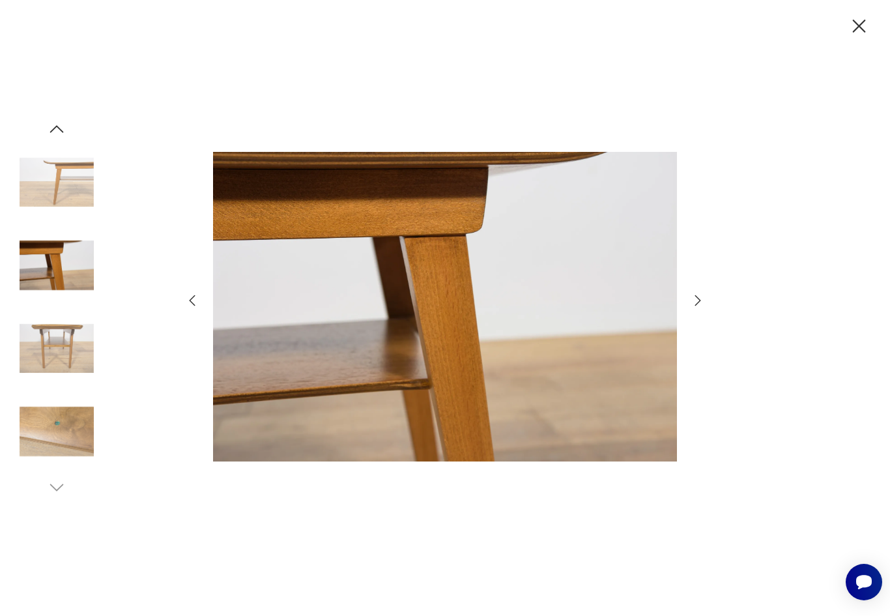
click at [695, 308] on icon "button" at bounding box center [698, 301] width 16 height 16
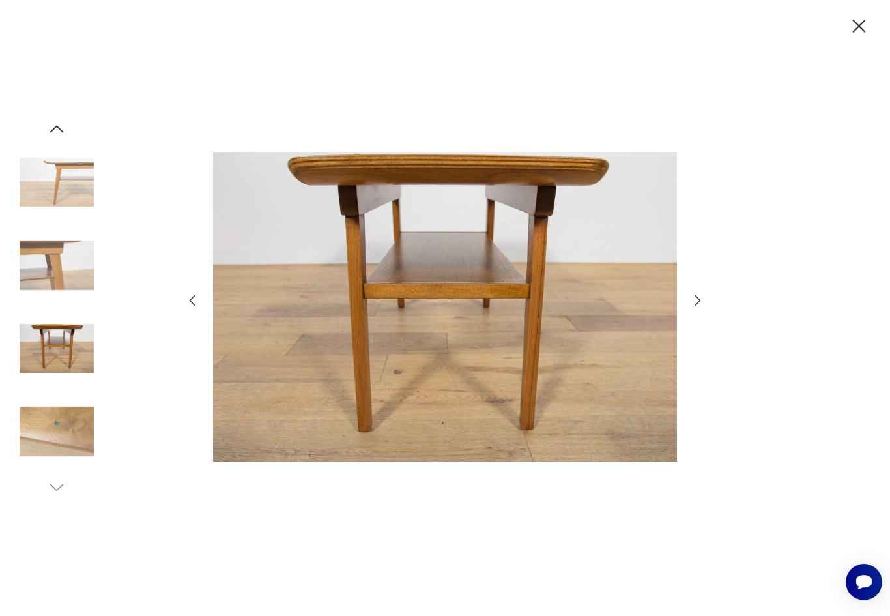
click at [693, 324] on div at bounding box center [444, 308] width 521 height 495
click at [862, 31] on icon "button" at bounding box center [859, 26] width 23 height 23
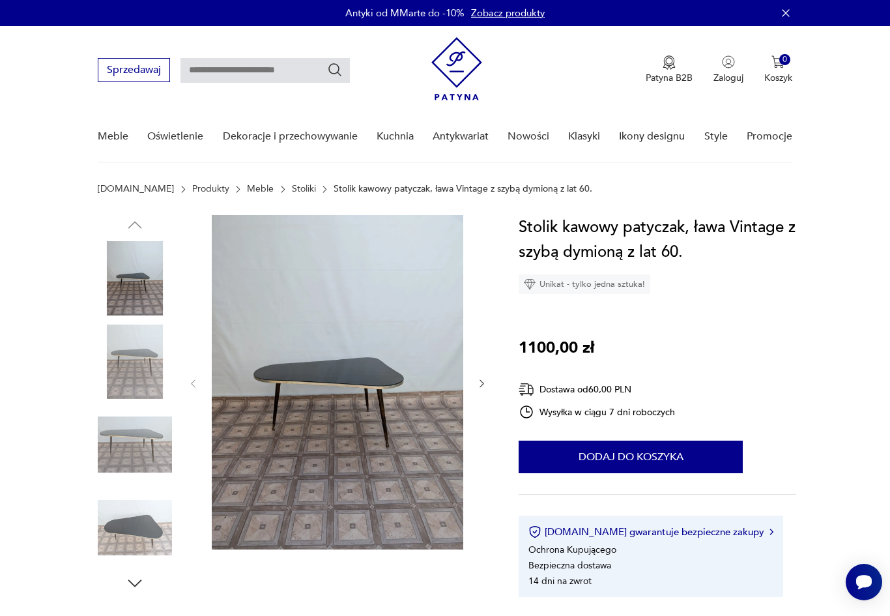
click at [485, 379] on icon "button" at bounding box center [481, 383] width 11 height 11
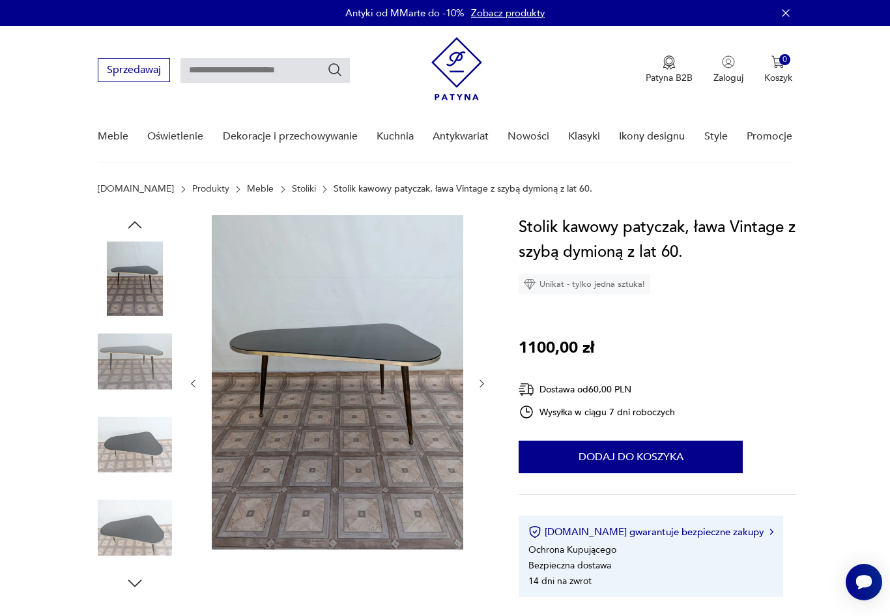
click at [483, 387] on icon "button" at bounding box center [481, 383] width 11 height 11
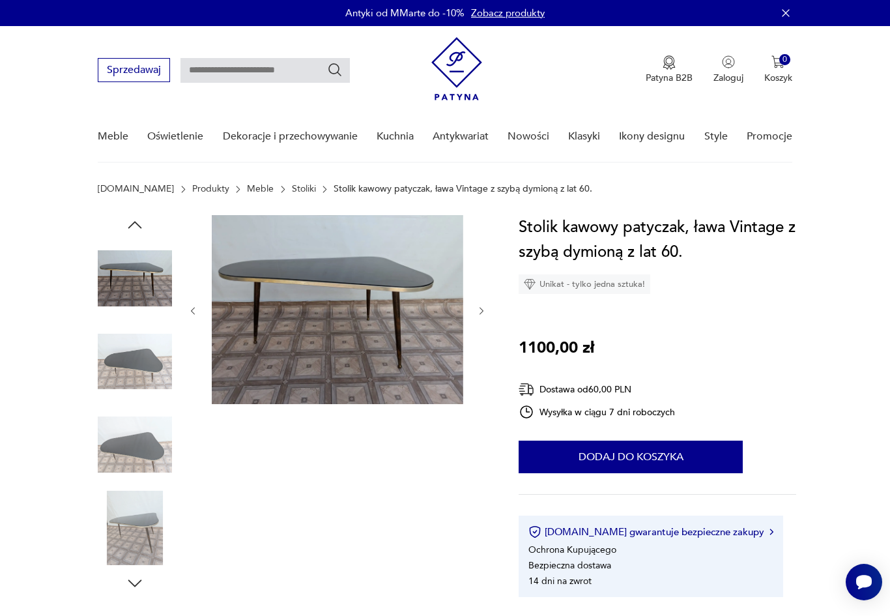
click at [480, 387] on div at bounding box center [338, 311] width 300 height 192
click at [484, 307] on icon "button" at bounding box center [481, 311] width 11 height 11
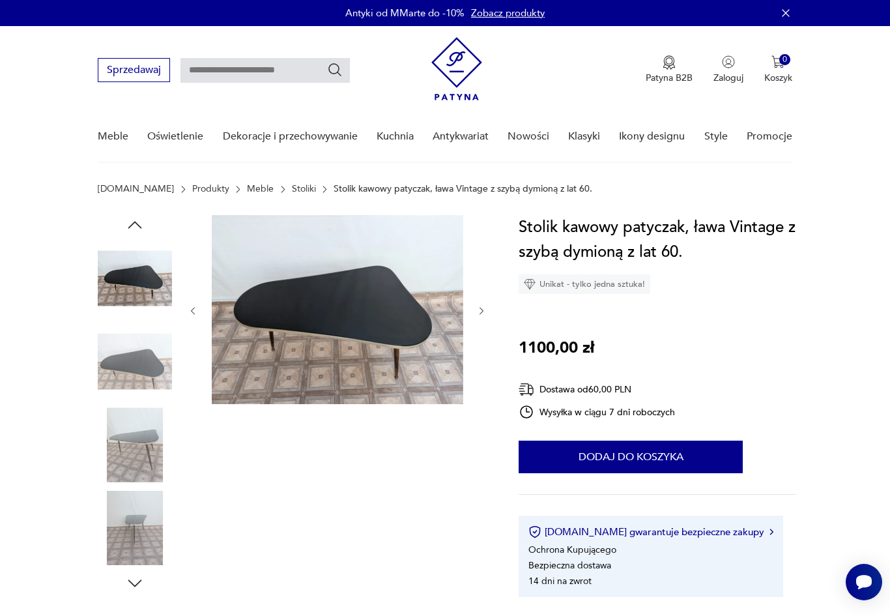
click at [478, 316] on icon "button" at bounding box center [481, 311] width 11 height 11
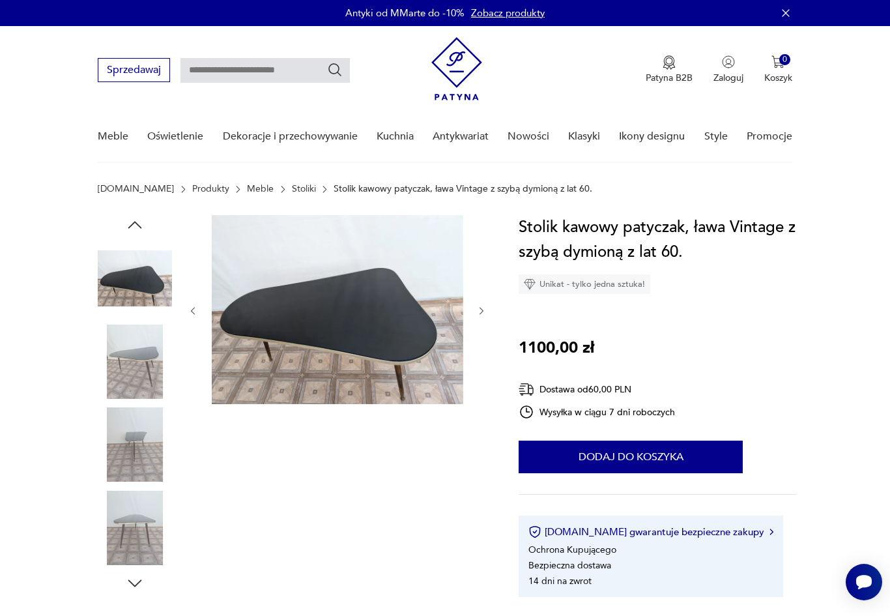
click at [482, 315] on icon "button" at bounding box center [481, 311] width 11 height 11
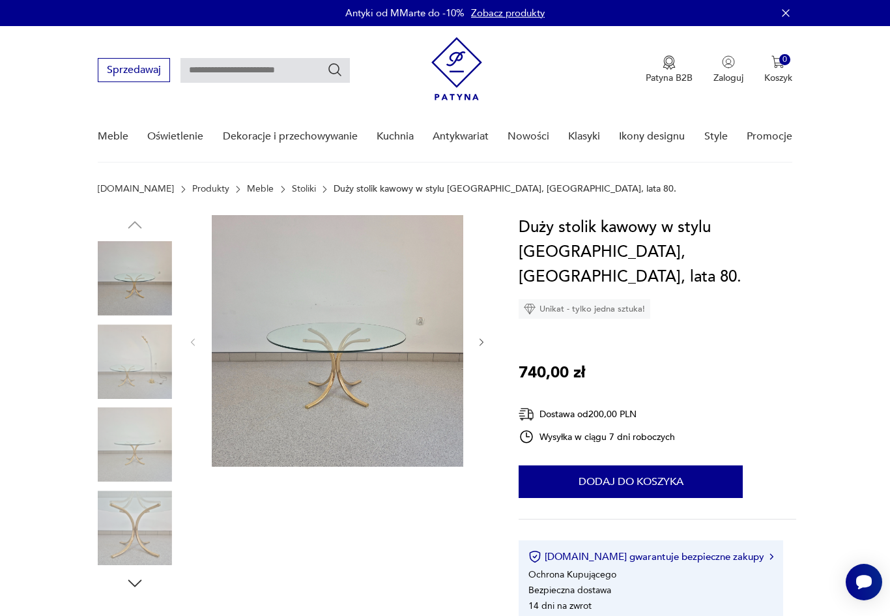
click at [486, 337] on icon "button" at bounding box center [481, 342] width 11 height 11
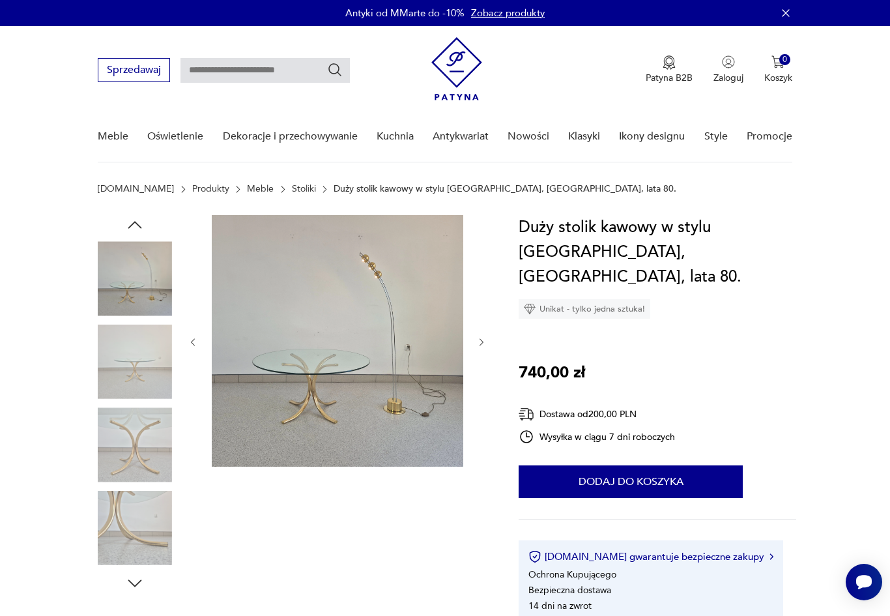
click at [366, 371] on img at bounding box center [338, 341] width 252 height 252
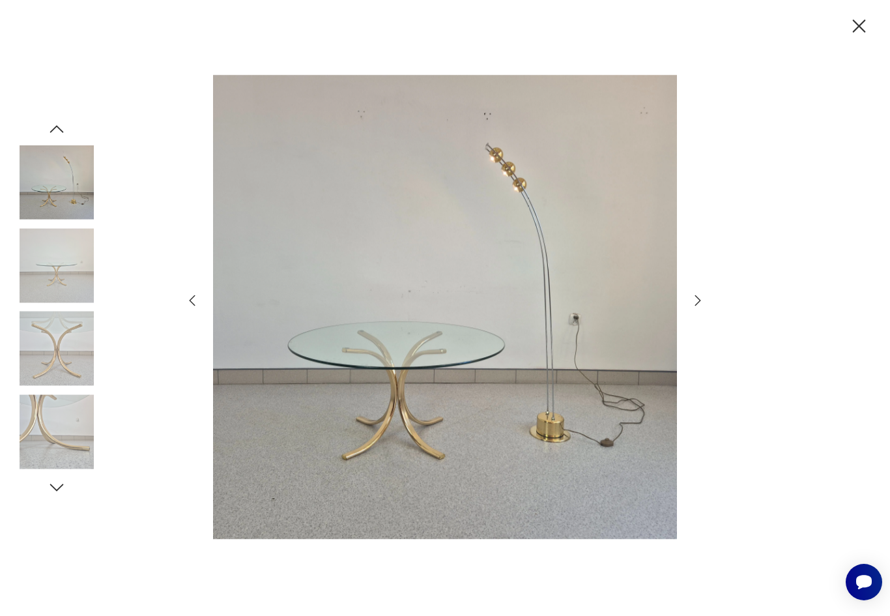
click at [701, 305] on icon "button" at bounding box center [698, 300] width 6 height 10
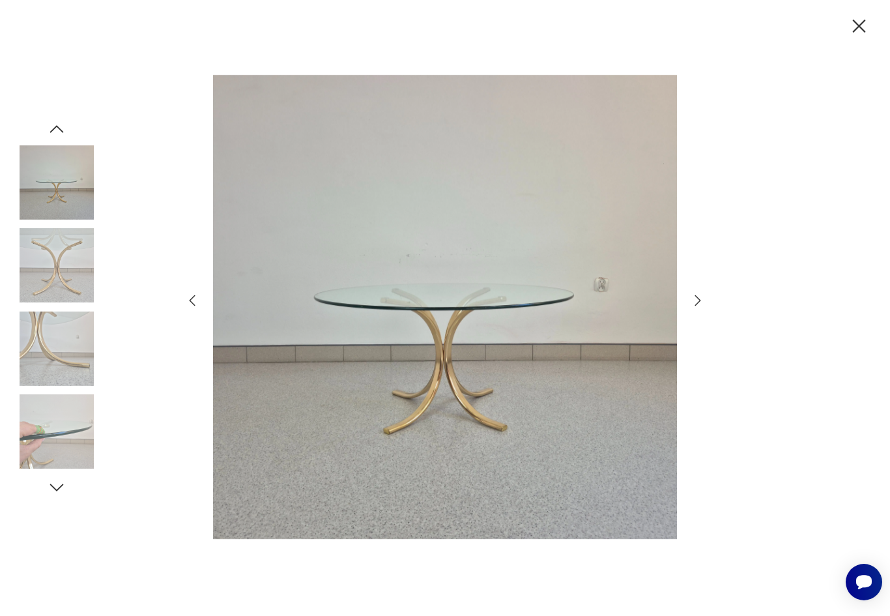
click at [697, 308] on icon "button" at bounding box center [698, 301] width 16 height 16
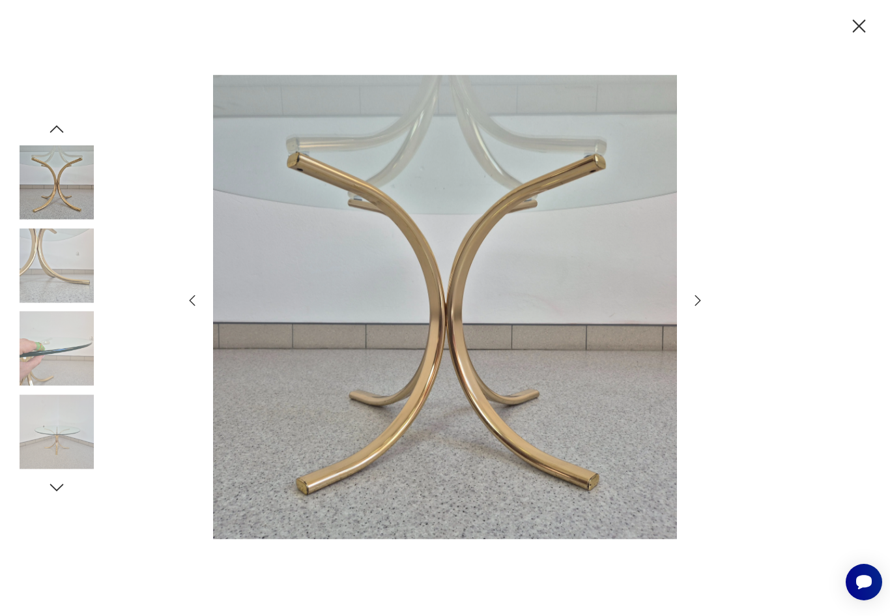
click at [701, 308] on icon "button" at bounding box center [698, 301] width 16 height 16
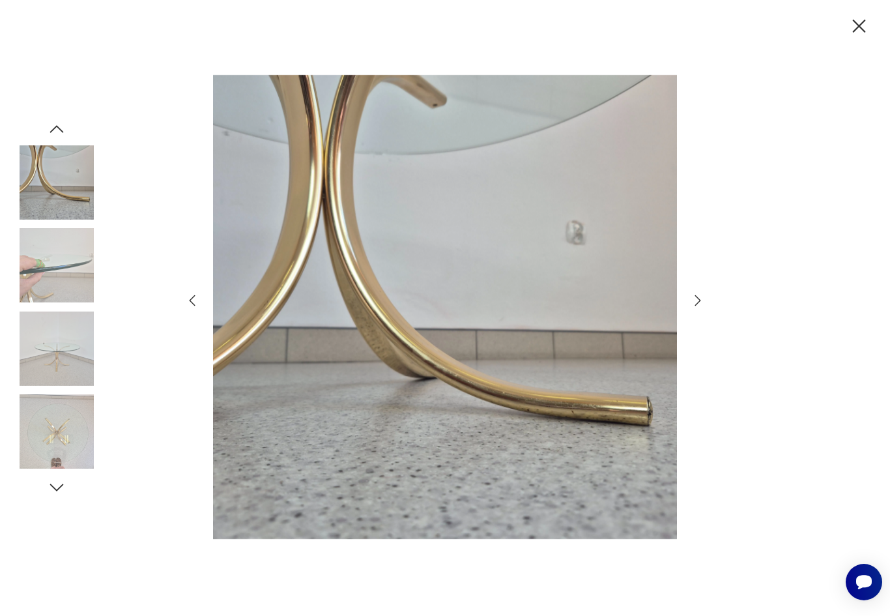
click at [705, 308] on icon "button" at bounding box center [698, 301] width 16 height 16
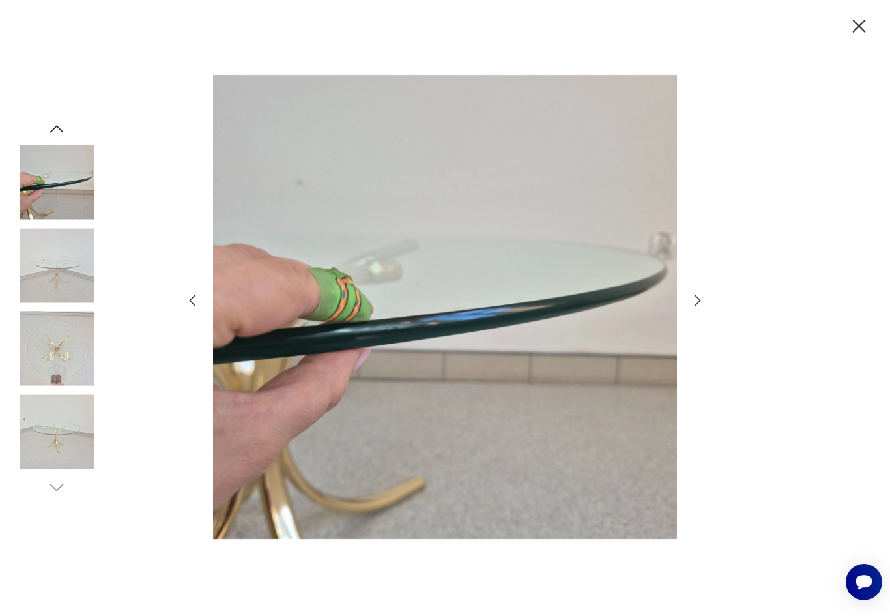
click at [699, 305] on icon "button" at bounding box center [698, 300] width 6 height 10
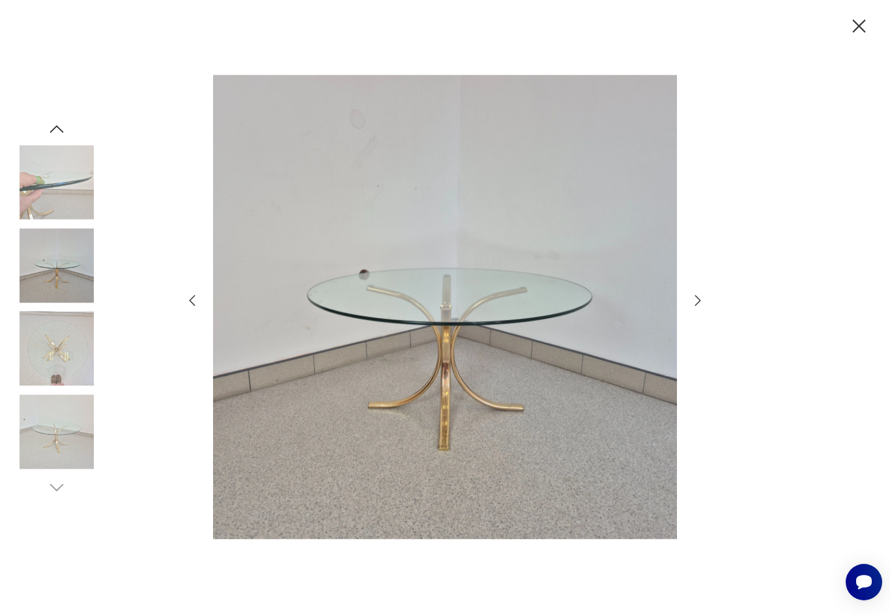
click at [858, 31] on icon "button" at bounding box center [859, 26] width 23 height 23
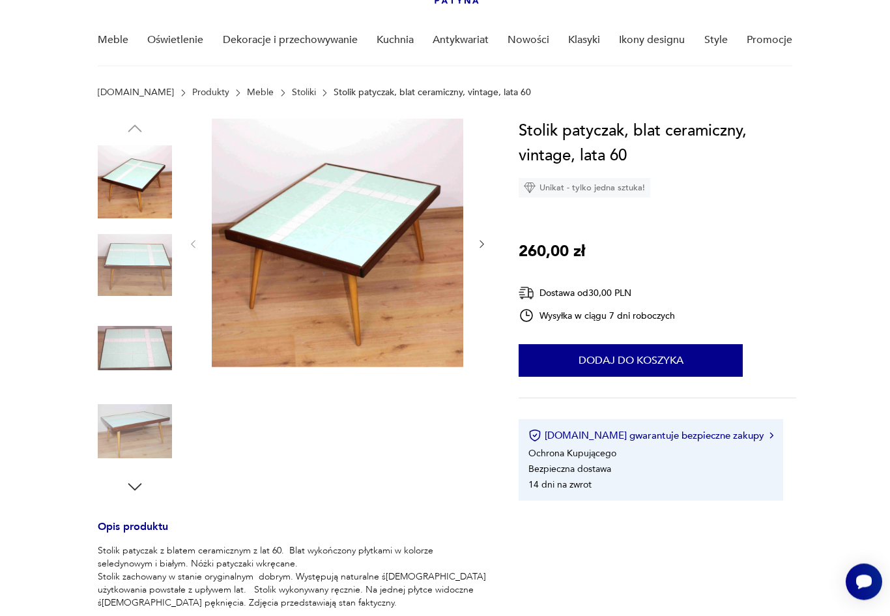
scroll to position [94, 0]
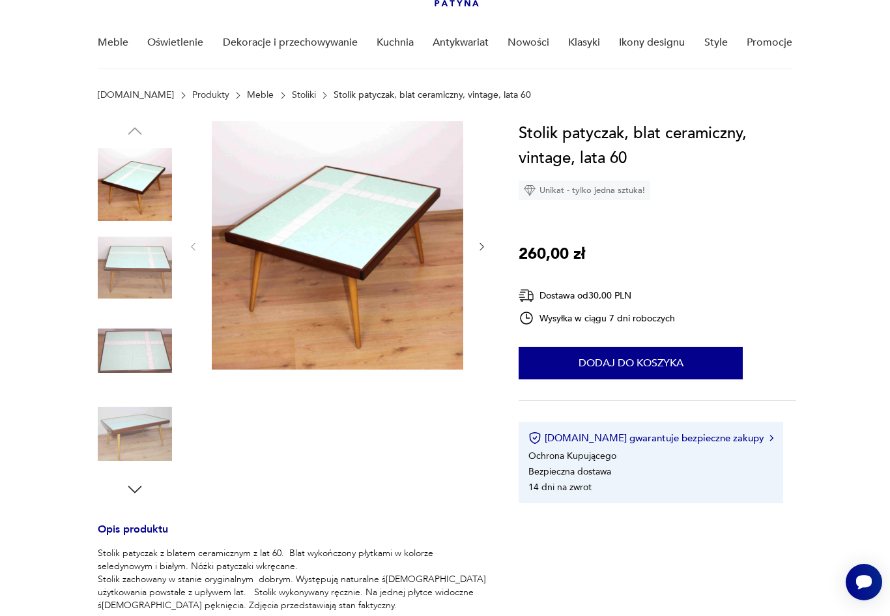
click at [480, 243] on icon "button" at bounding box center [481, 246] width 11 height 11
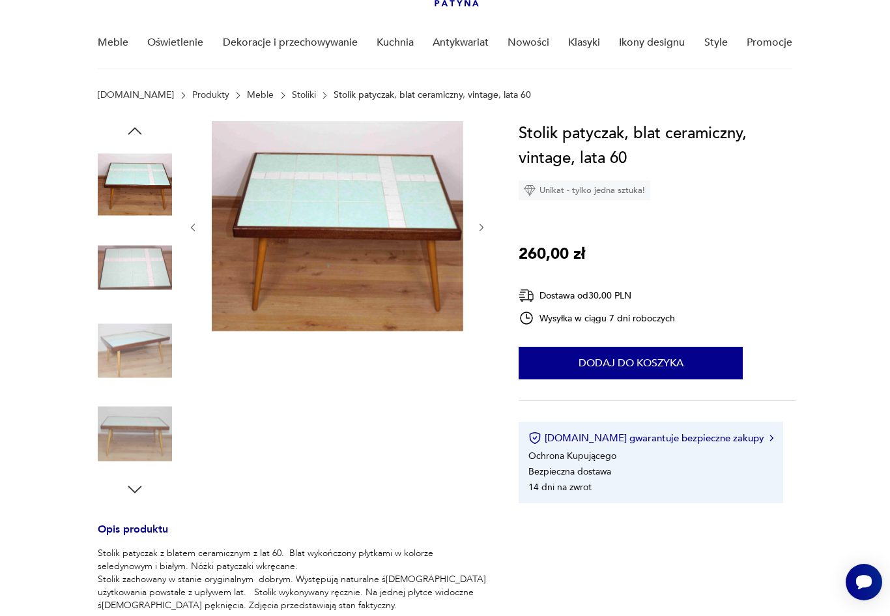
click at [477, 249] on div at bounding box center [338, 227] width 300 height 212
click at [481, 225] on icon "button" at bounding box center [482, 228] width 4 height 8
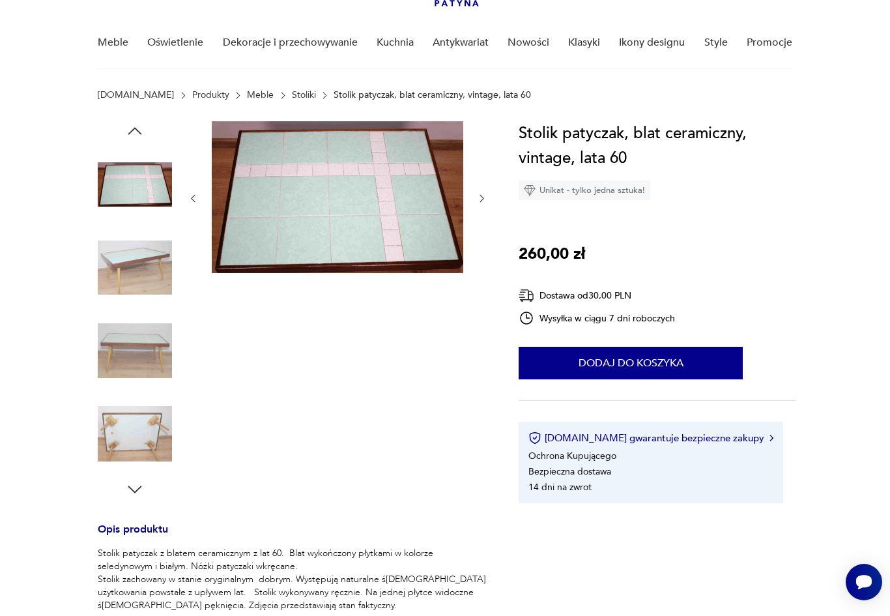
scroll to position [0, 0]
